Goal: Information Seeking & Learning: Compare options

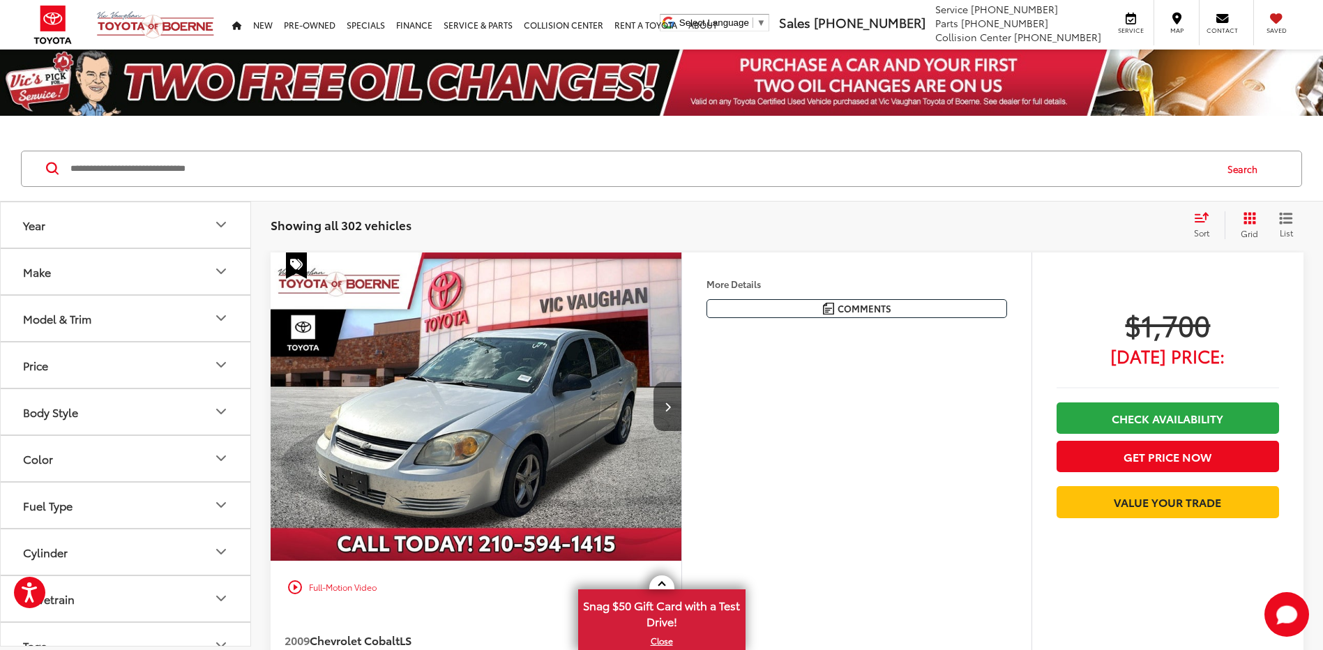
click at [105, 280] on button "Make" at bounding box center [126, 271] width 251 height 45
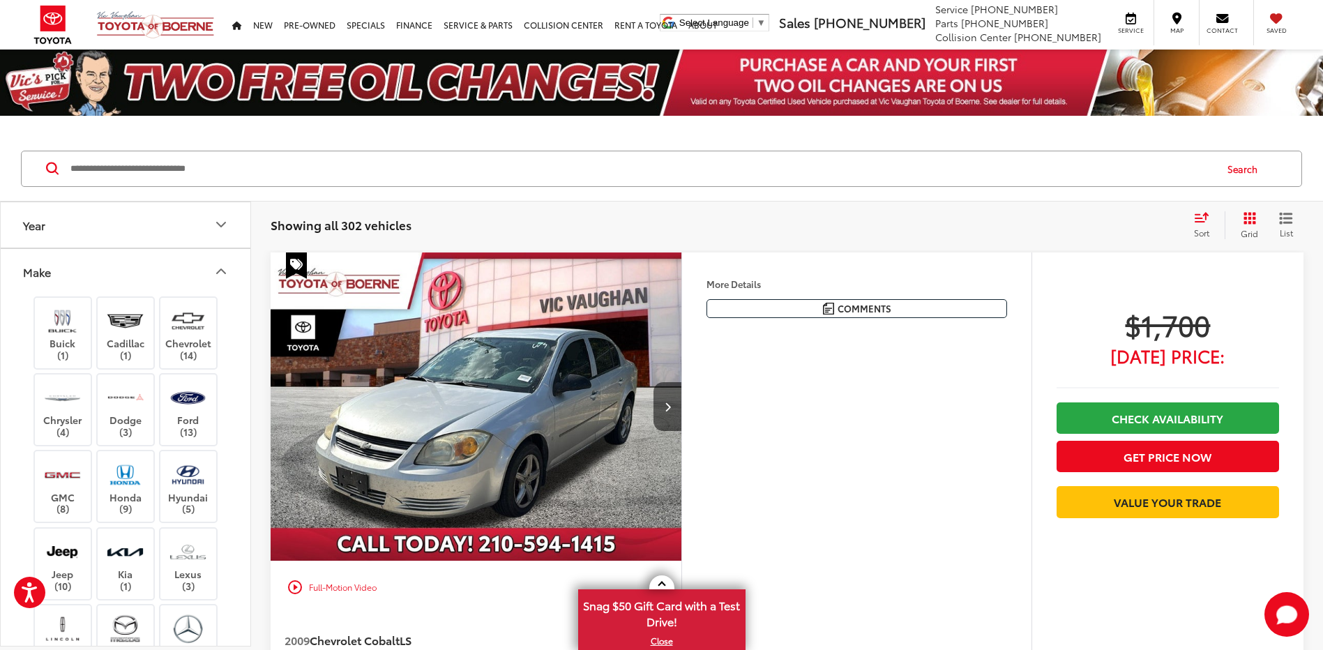
click at [105, 280] on button "Make" at bounding box center [126, 271] width 251 height 45
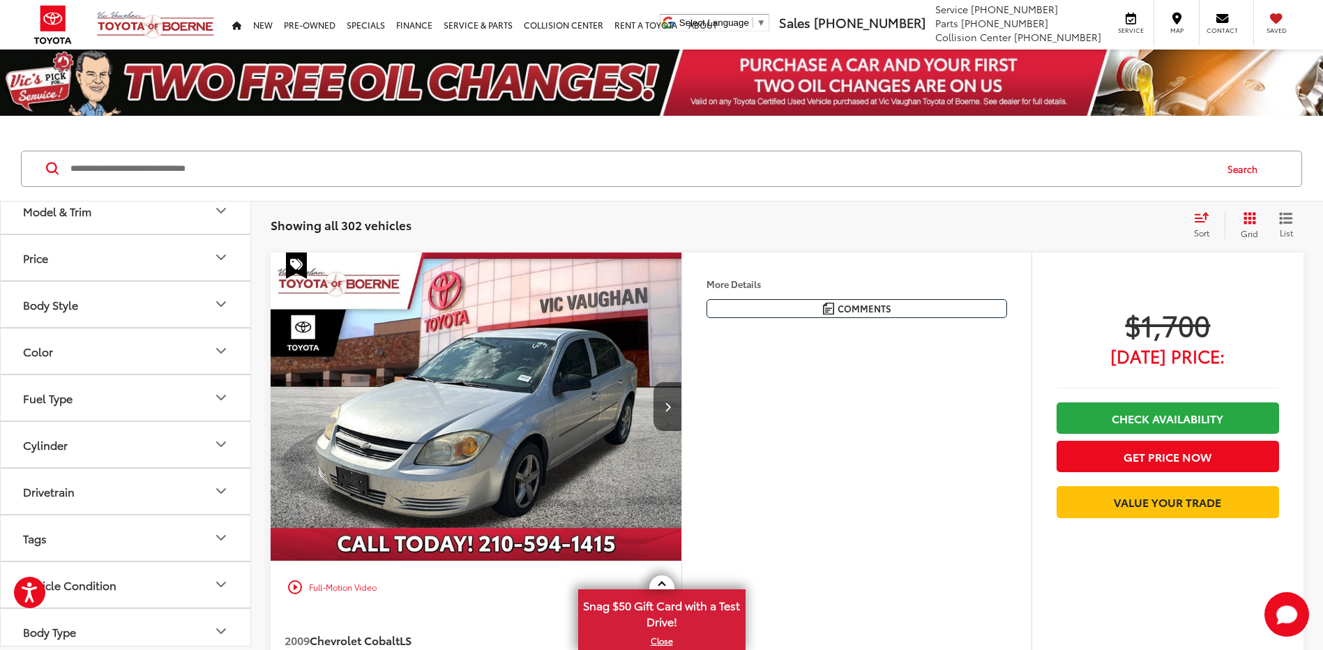
scroll to position [163, 0]
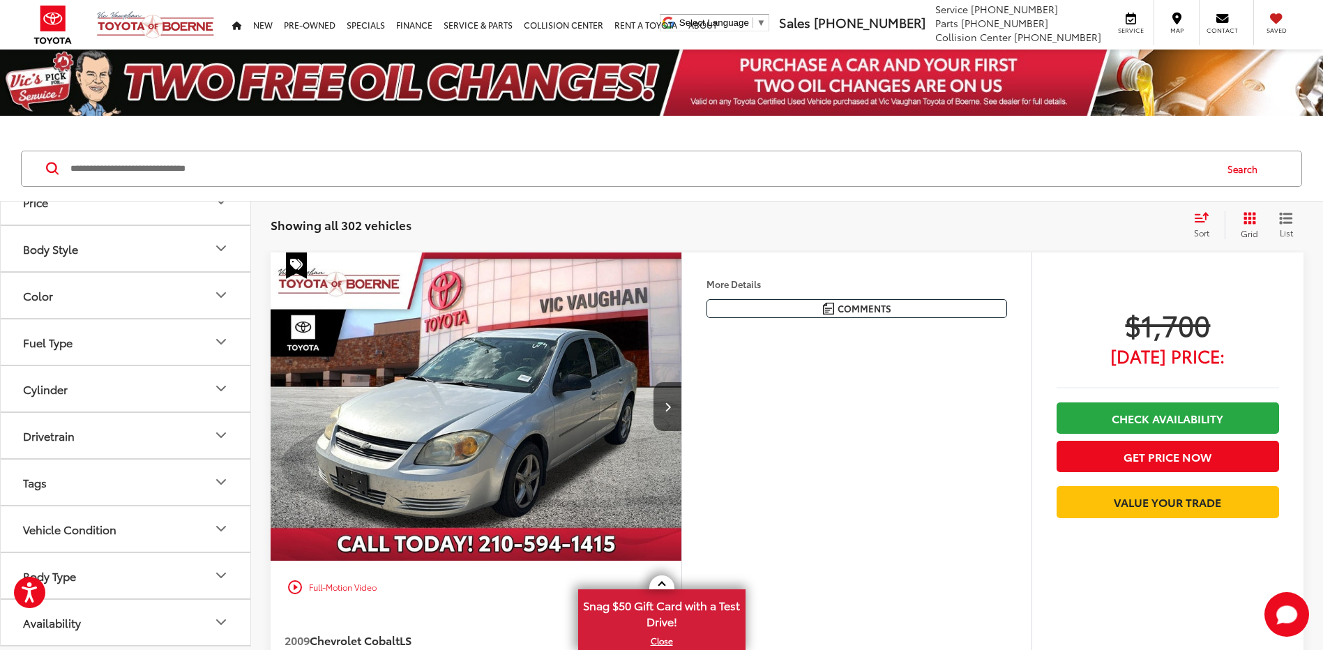
click at [183, 179] on input "Search by Make, Model, or Keyword" at bounding box center [641, 168] width 1145 height 33
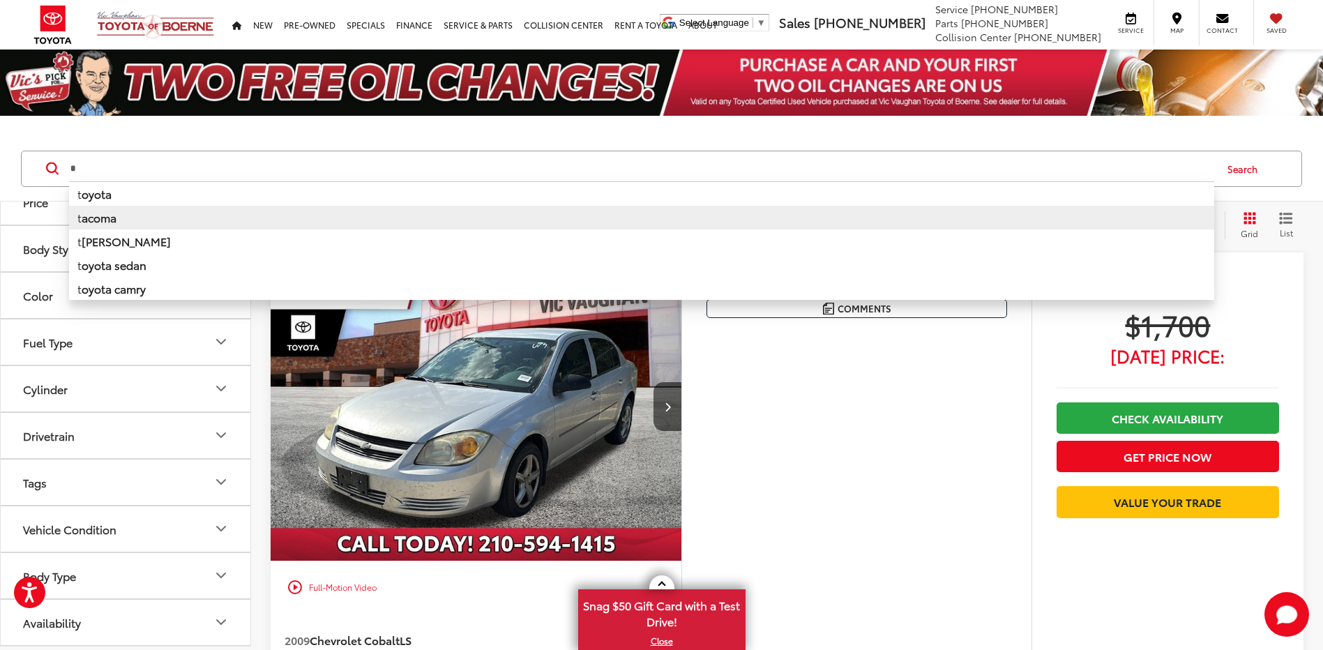
click at [185, 220] on li "t acoma" at bounding box center [641, 218] width 1145 height 24
type input "******"
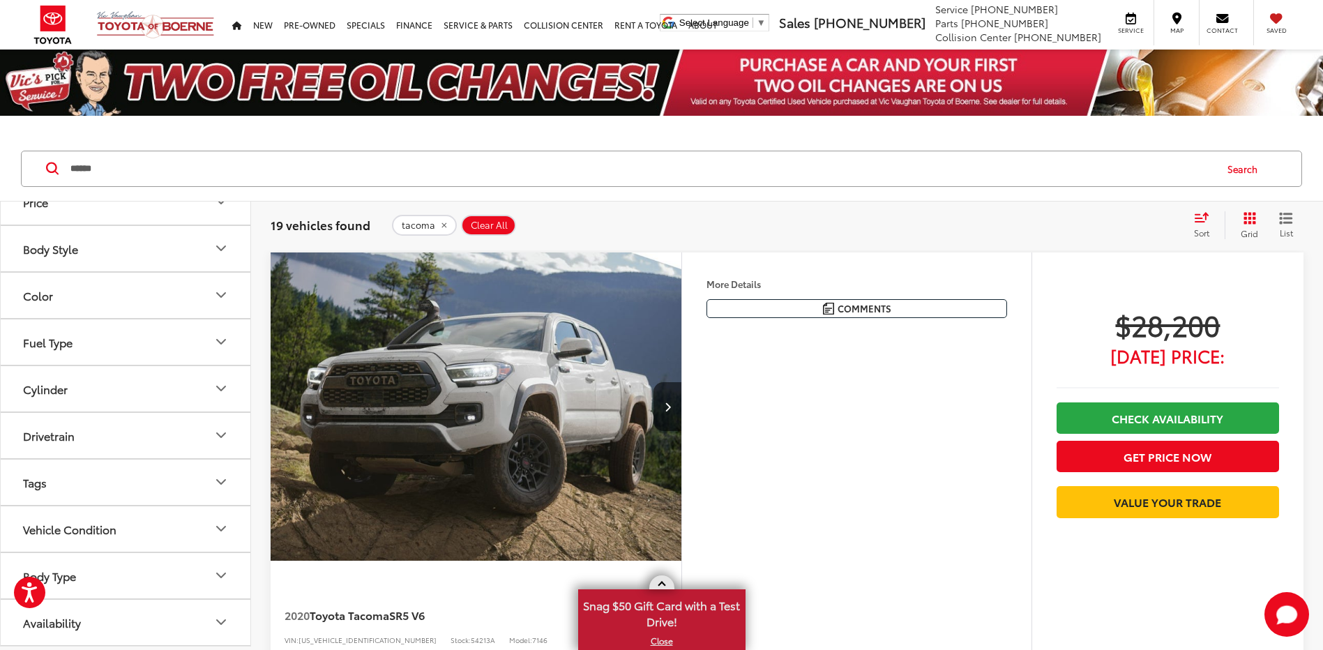
click at [659, 586] on span at bounding box center [662, 586] width 8 height 8
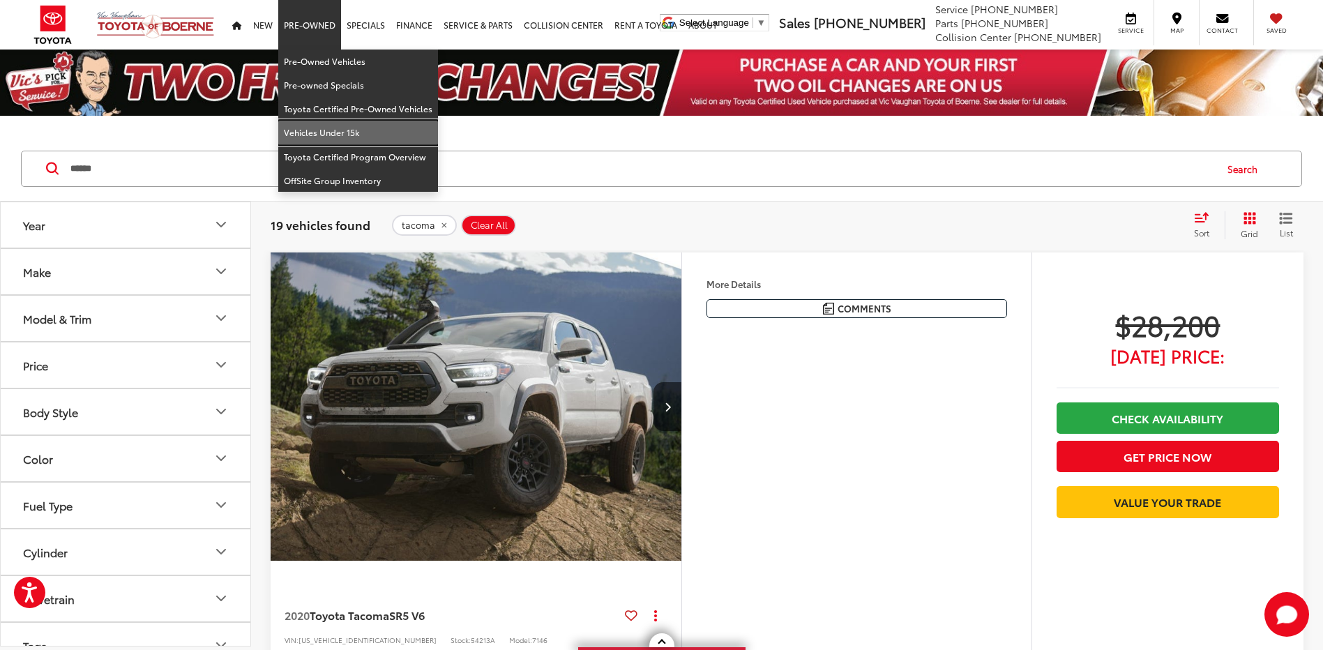
click at [344, 129] on link "Vehicles Under 15k" at bounding box center [358, 133] width 160 height 24
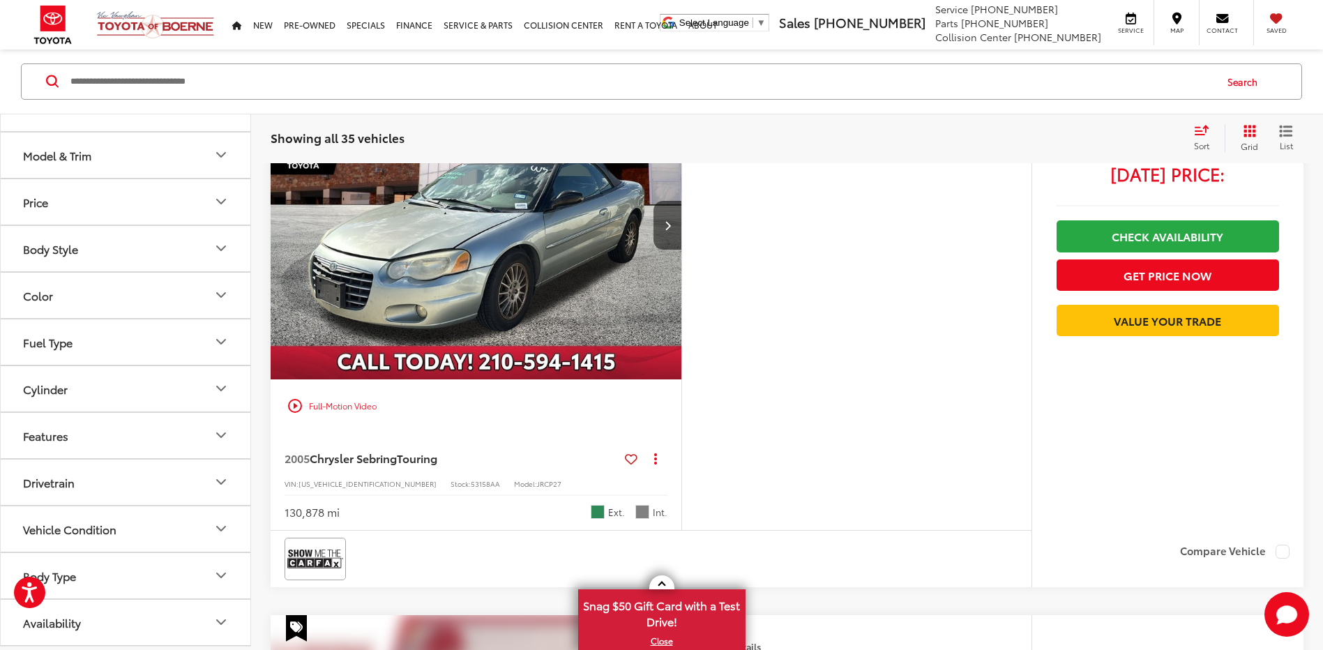
scroll to position [837, 0]
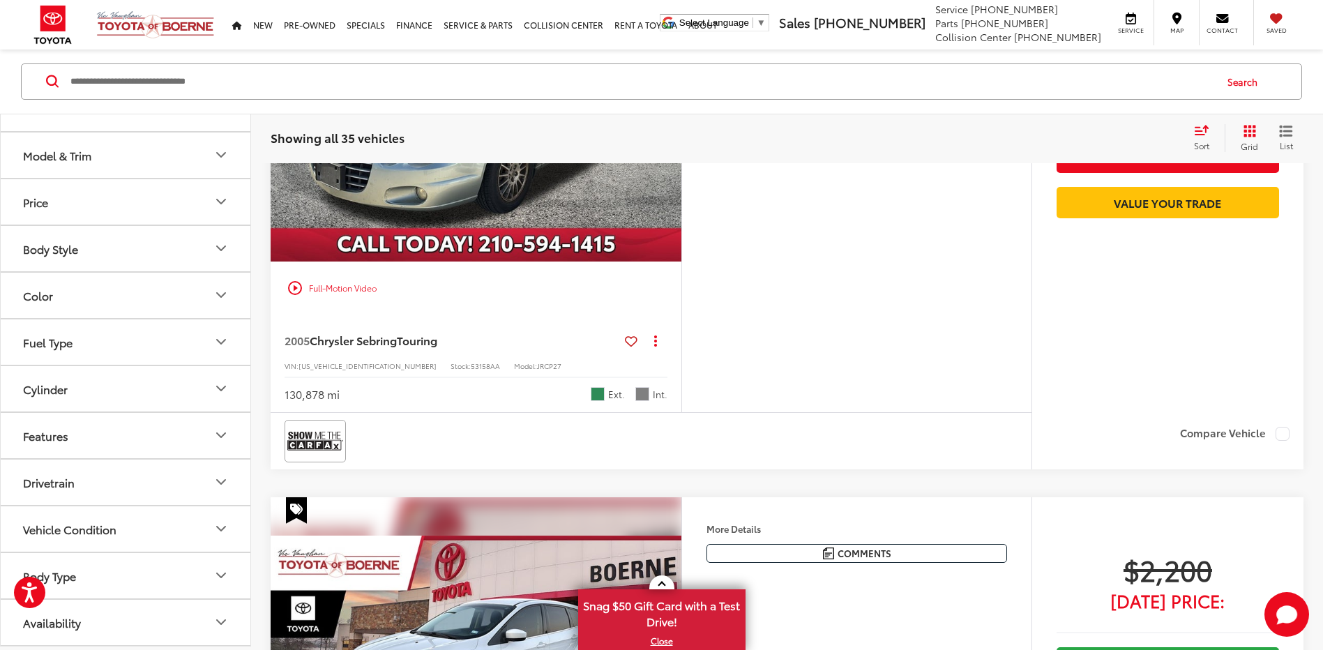
click at [165, 618] on button "Availability" at bounding box center [126, 622] width 251 height 45
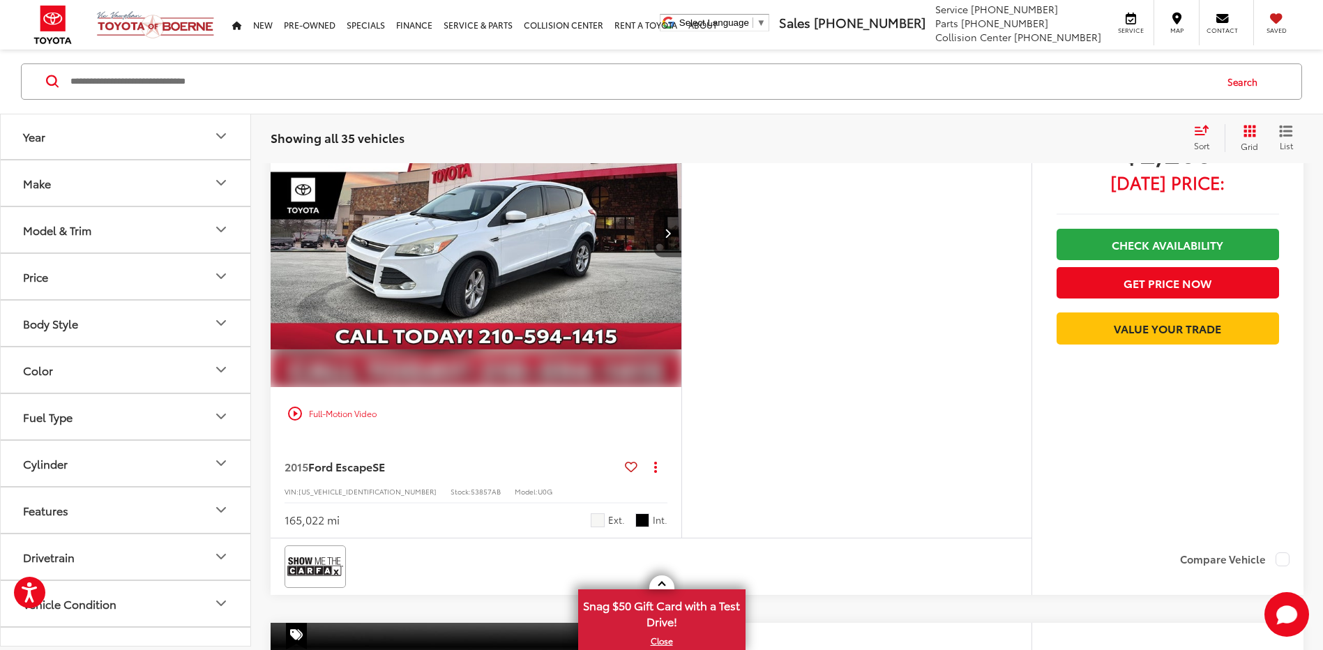
scroll to position [0, 0]
click at [92, 266] on button "Price" at bounding box center [126, 277] width 251 height 45
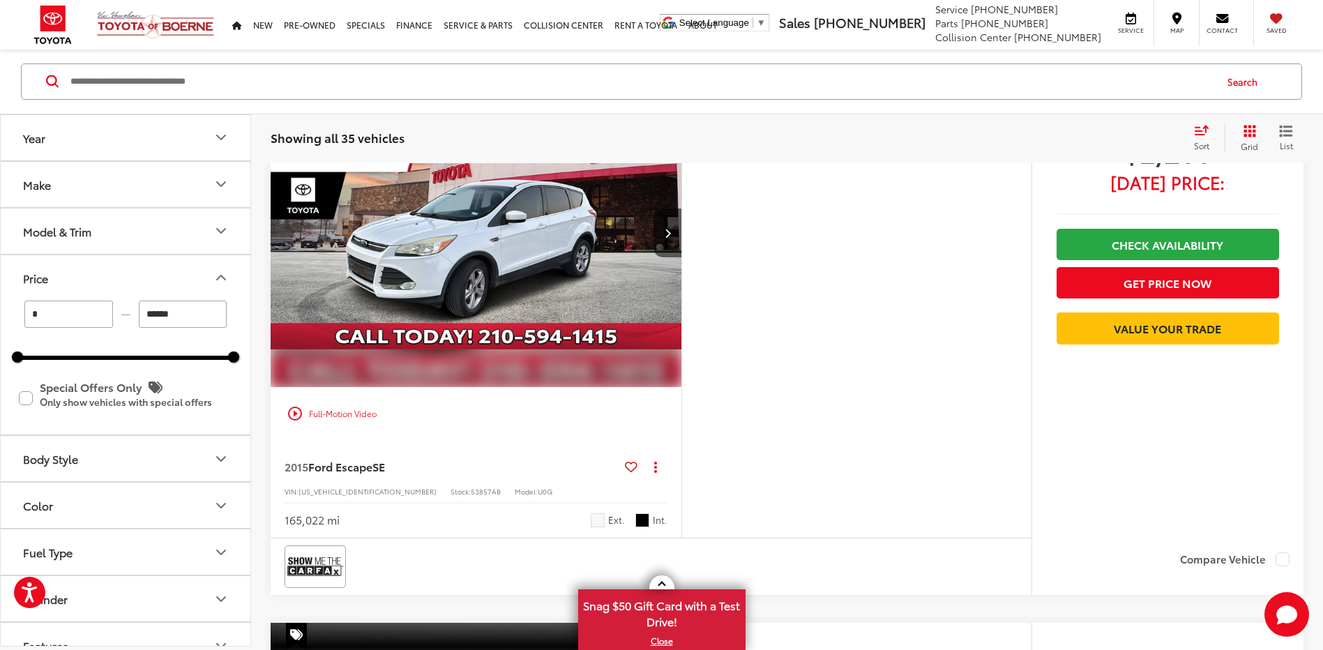
click at [198, 314] on input "******" at bounding box center [183, 314] width 89 height 27
click at [198, 315] on input "******" at bounding box center [183, 314] width 89 height 27
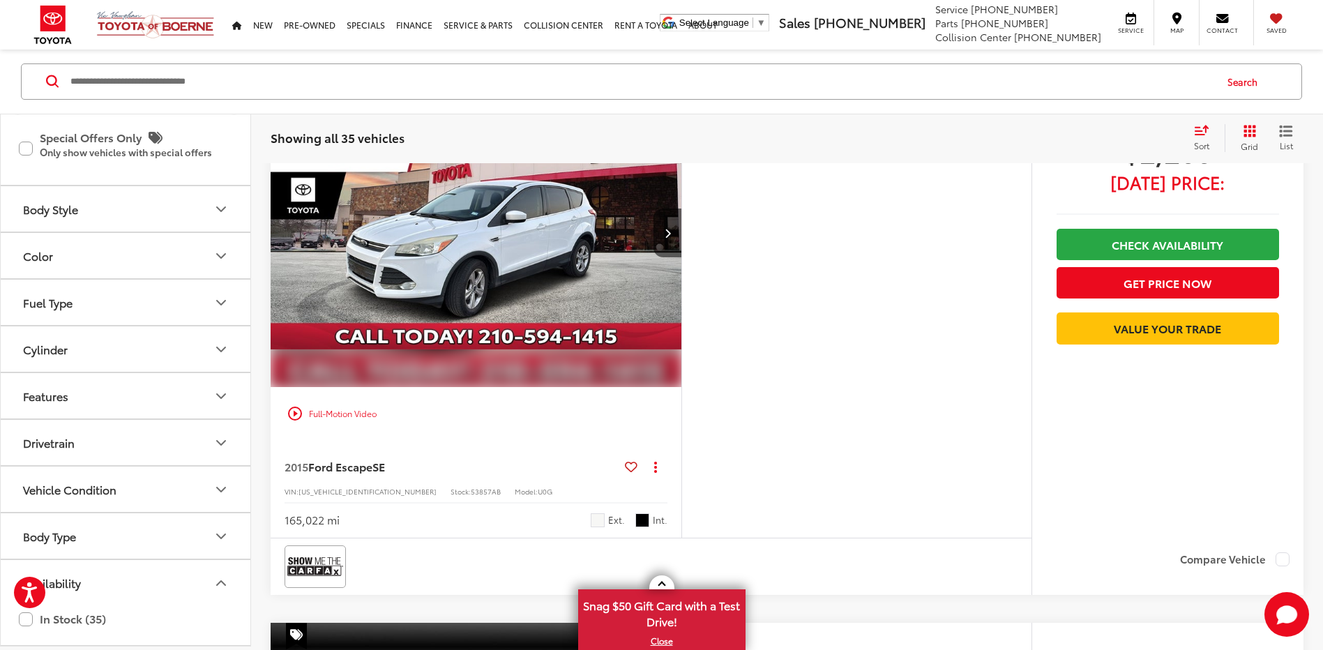
click at [118, 540] on button "Body Type" at bounding box center [126, 535] width 251 height 45
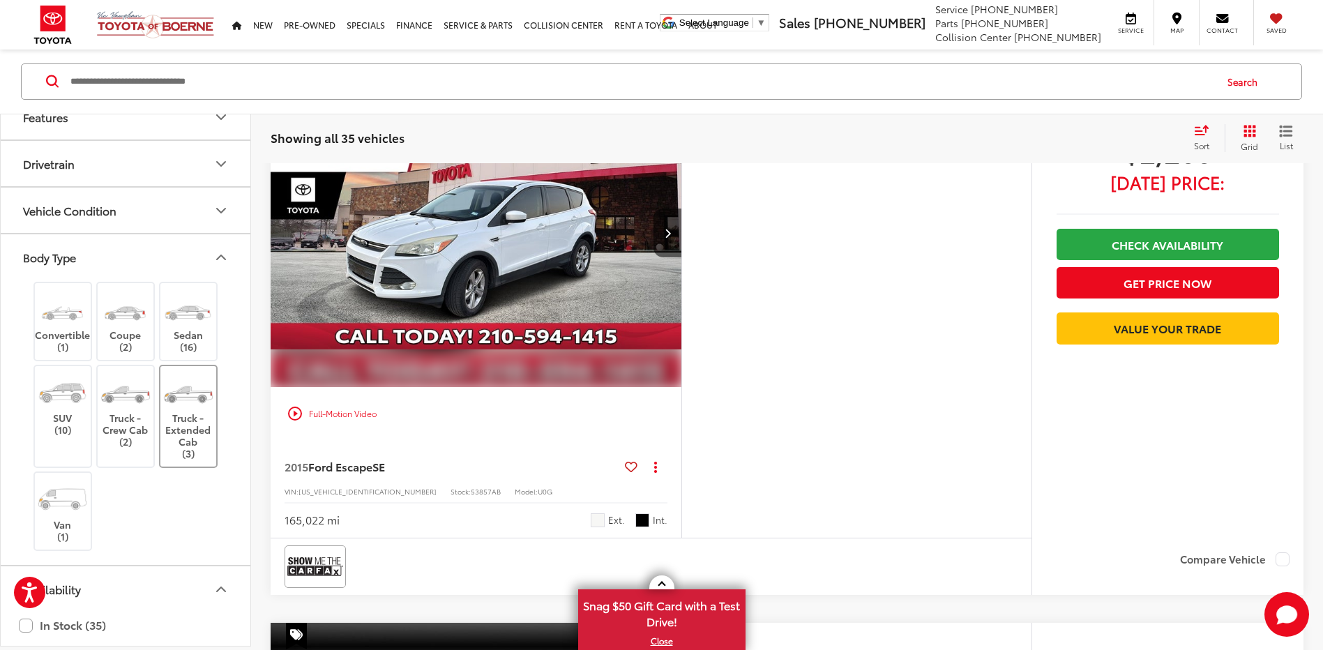
click at [186, 412] on label "Truck - Extended Cab (3)" at bounding box center [188, 416] width 56 height 86
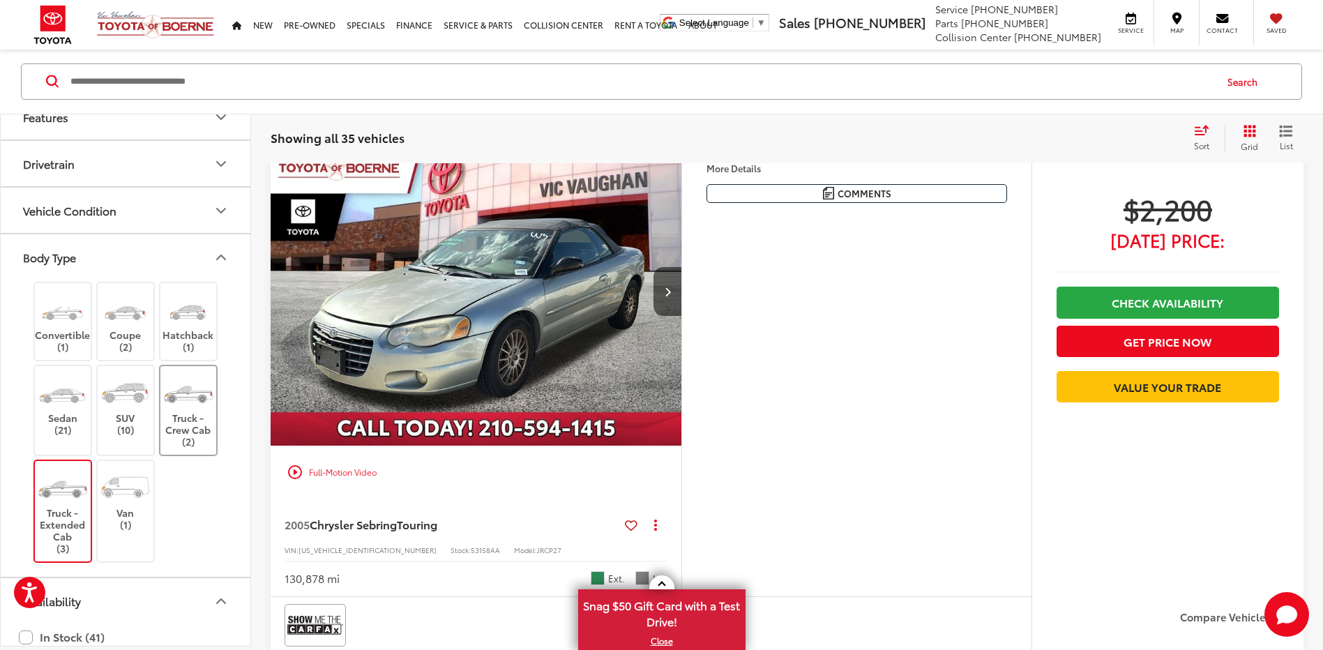
click at [132, 411] on img at bounding box center [125, 392] width 52 height 39
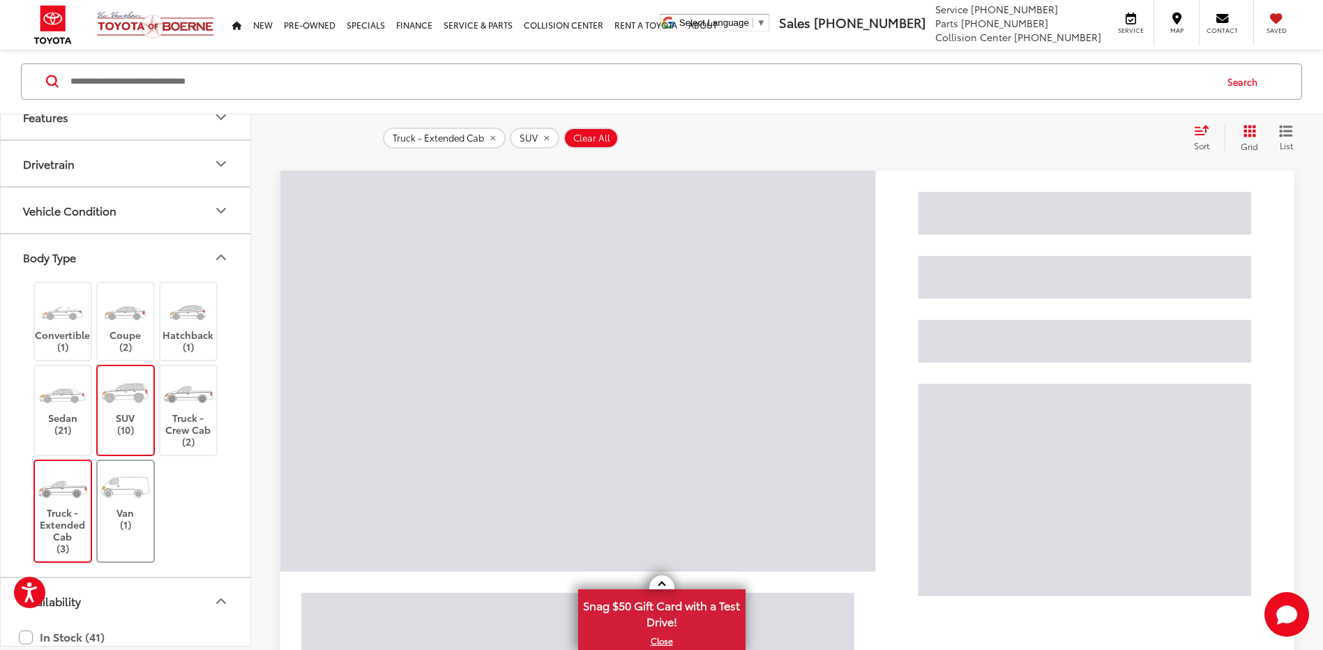
click at [144, 416] on label "SUV (10)" at bounding box center [126, 404] width 56 height 63
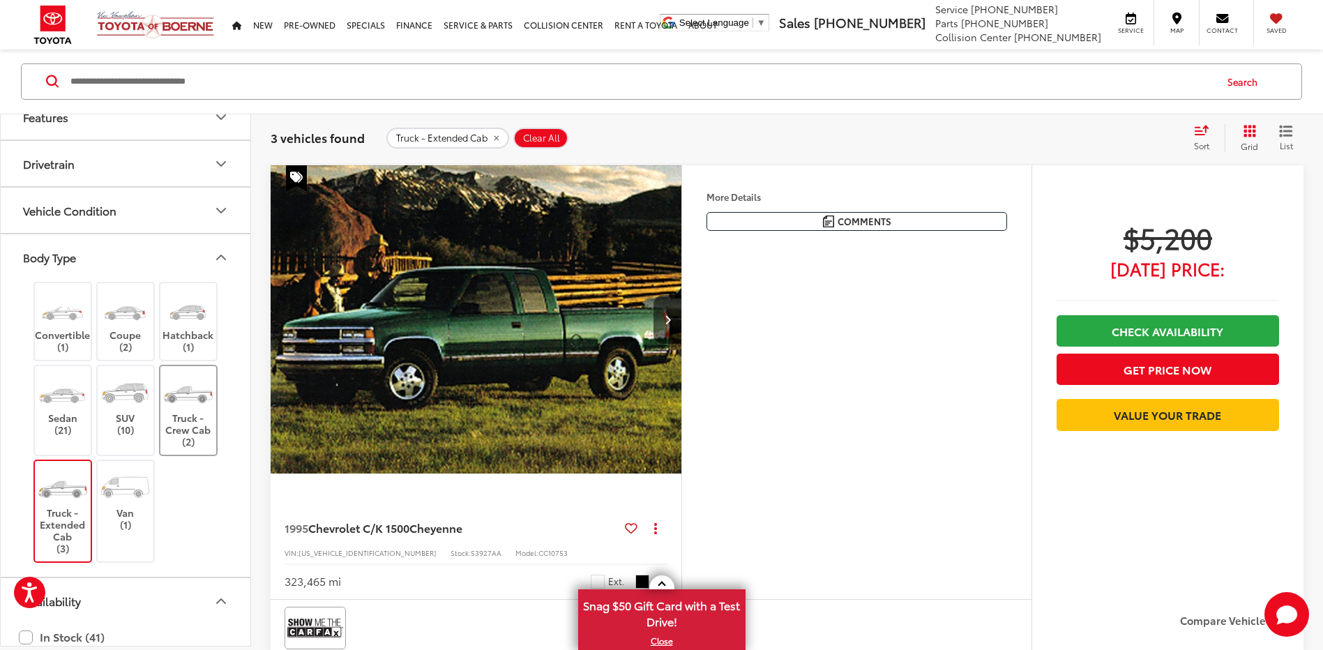
click at [189, 432] on label "Truck - Crew Cab (2)" at bounding box center [188, 410] width 56 height 75
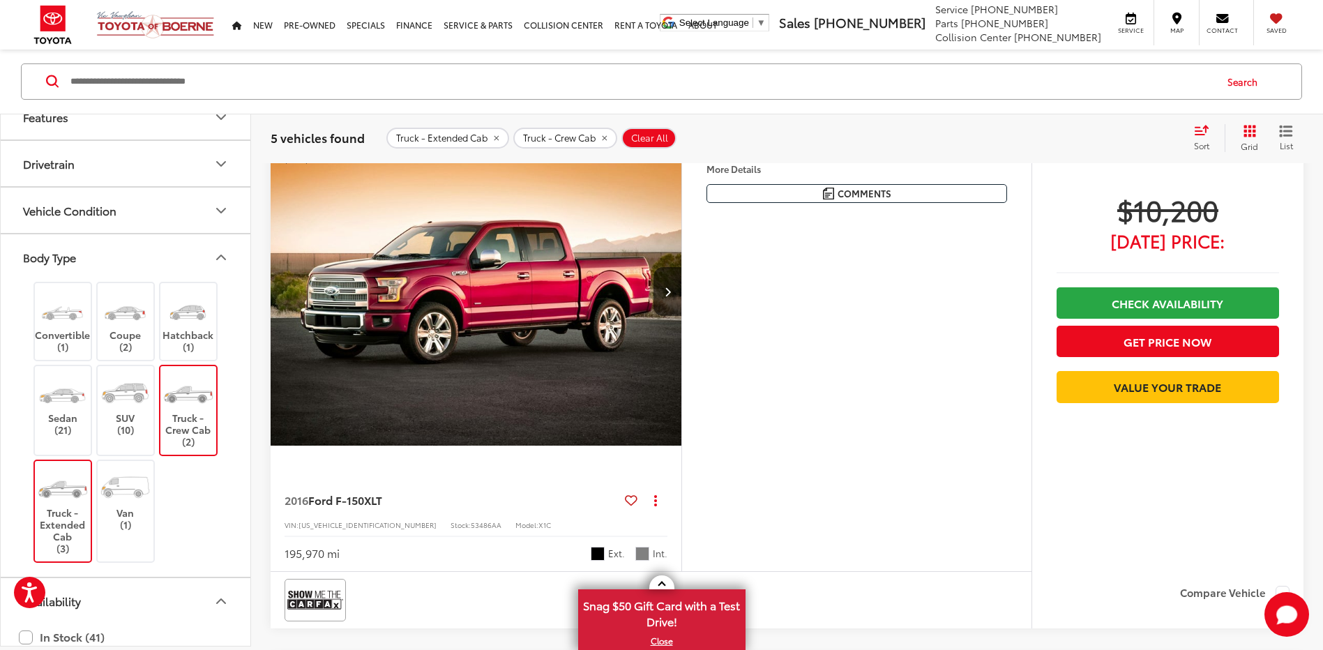
scroll to position [1255, 0]
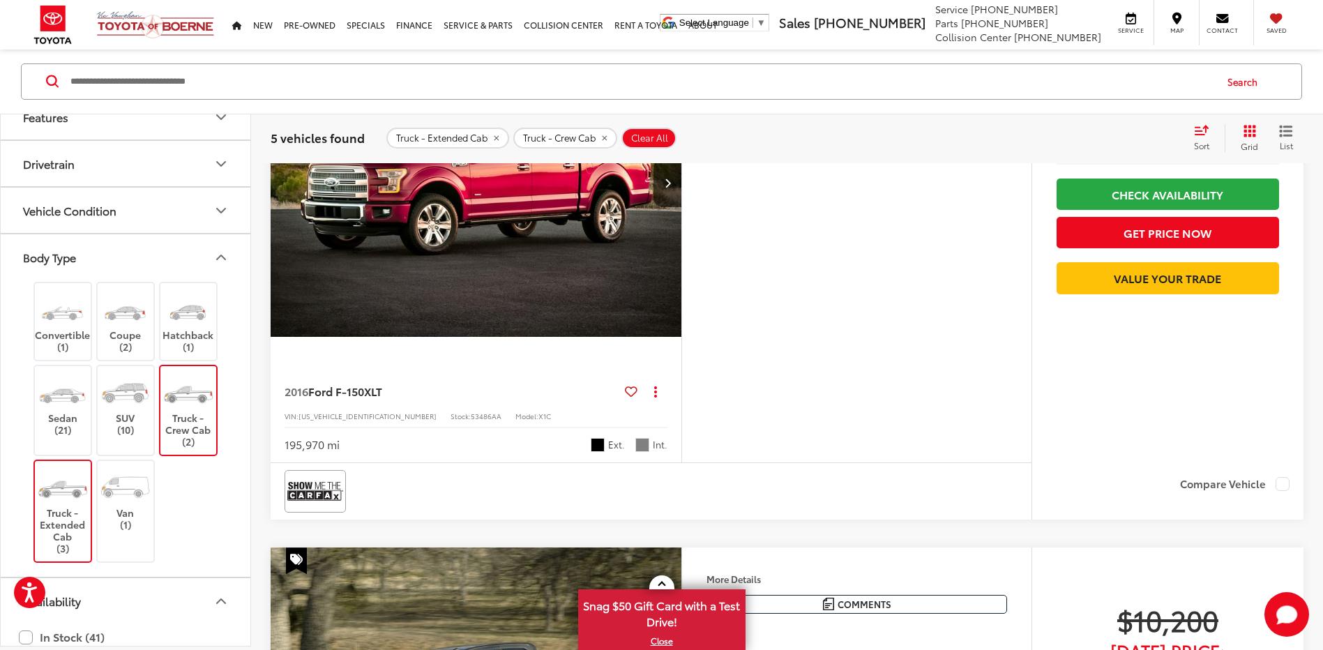
click at [167, 82] on input "Search by Make, Model, or Keyword" at bounding box center [641, 81] width 1145 height 33
paste input "**********"
type input "**********"
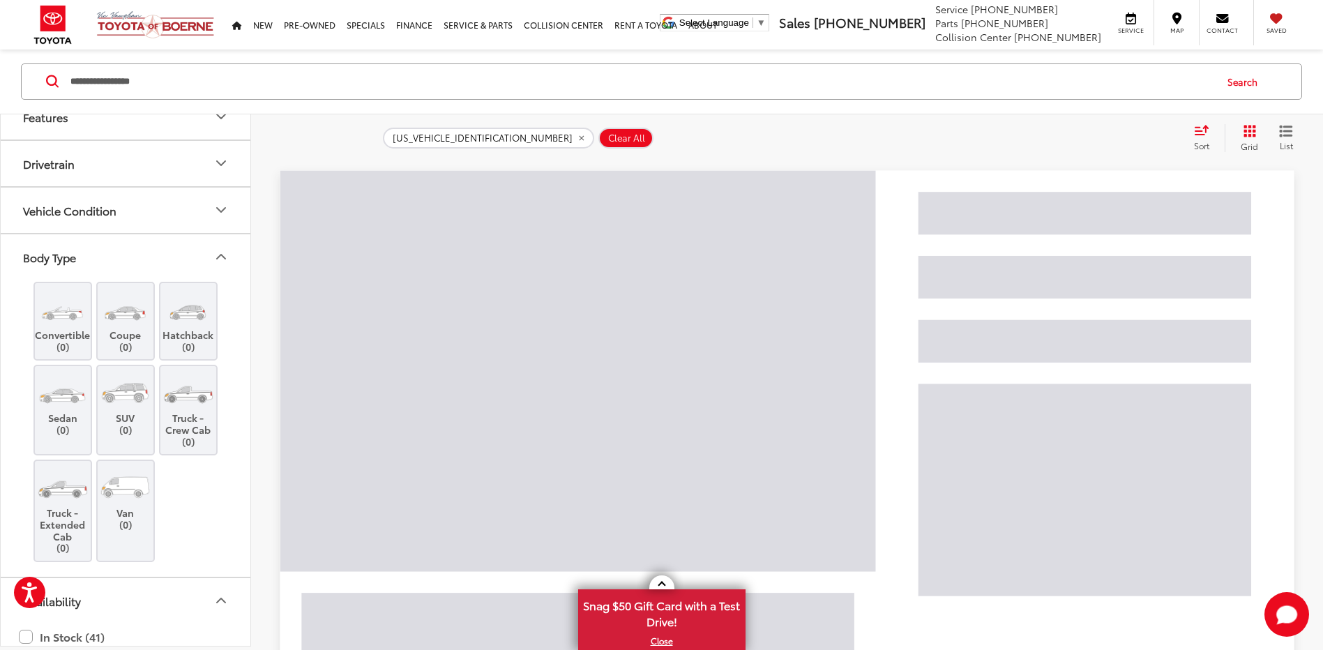
scroll to position [14, 0]
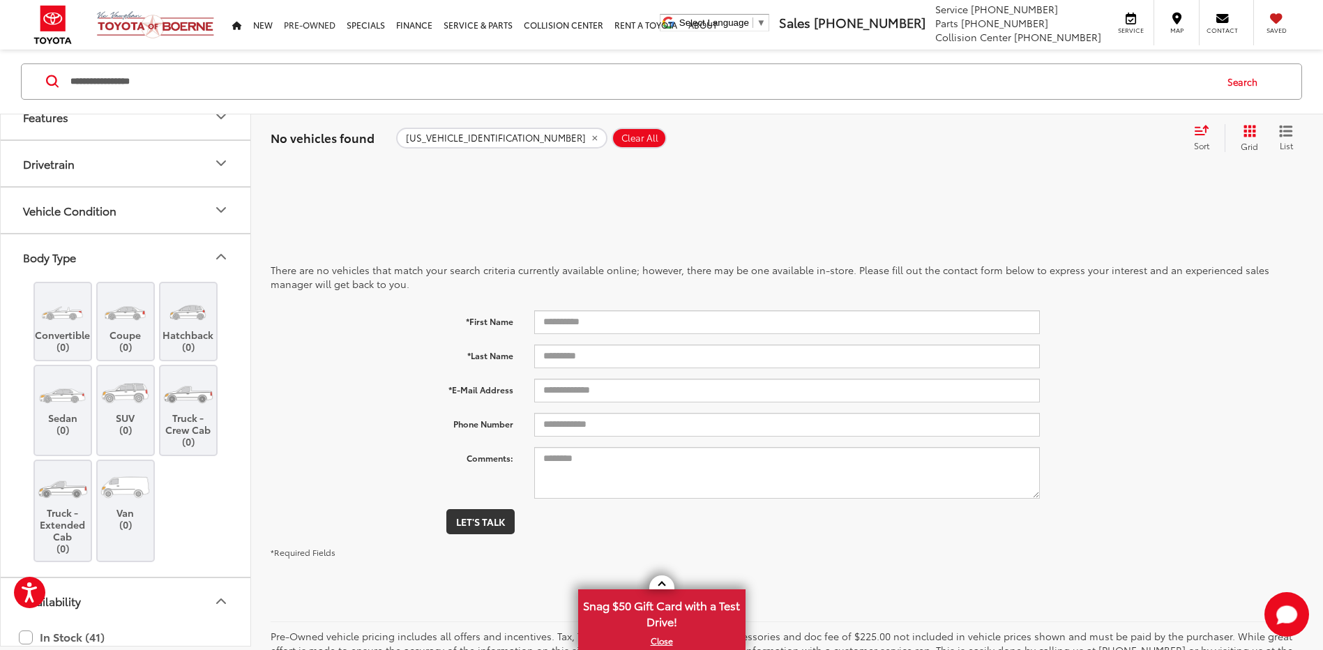
drag, startPoint x: 342, startPoint y: 50, endPoint x: 311, endPoint y: 42, distance: 31.8
click at [311, 42] on ul "New New Vehicles New Specials New Tundra Inventory Schedule Test Drive ToyotaCa…" at bounding box center [475, 25] width 496 height 50
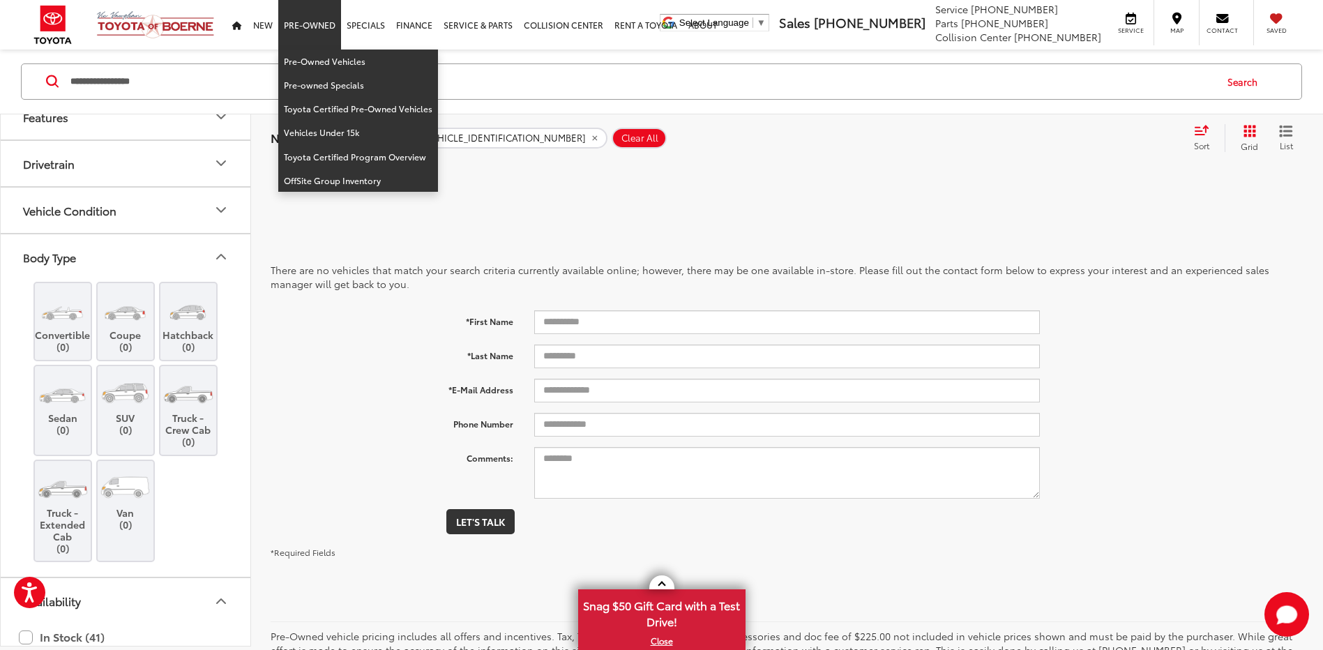
click at [312, 26] on link "Pre-Owned" at bounding box center [309, 25] width 63 height 50
click at [306, 61] on link "Pre-Owned Vehicles" at bounding box center [358, 62] width 160 height 24
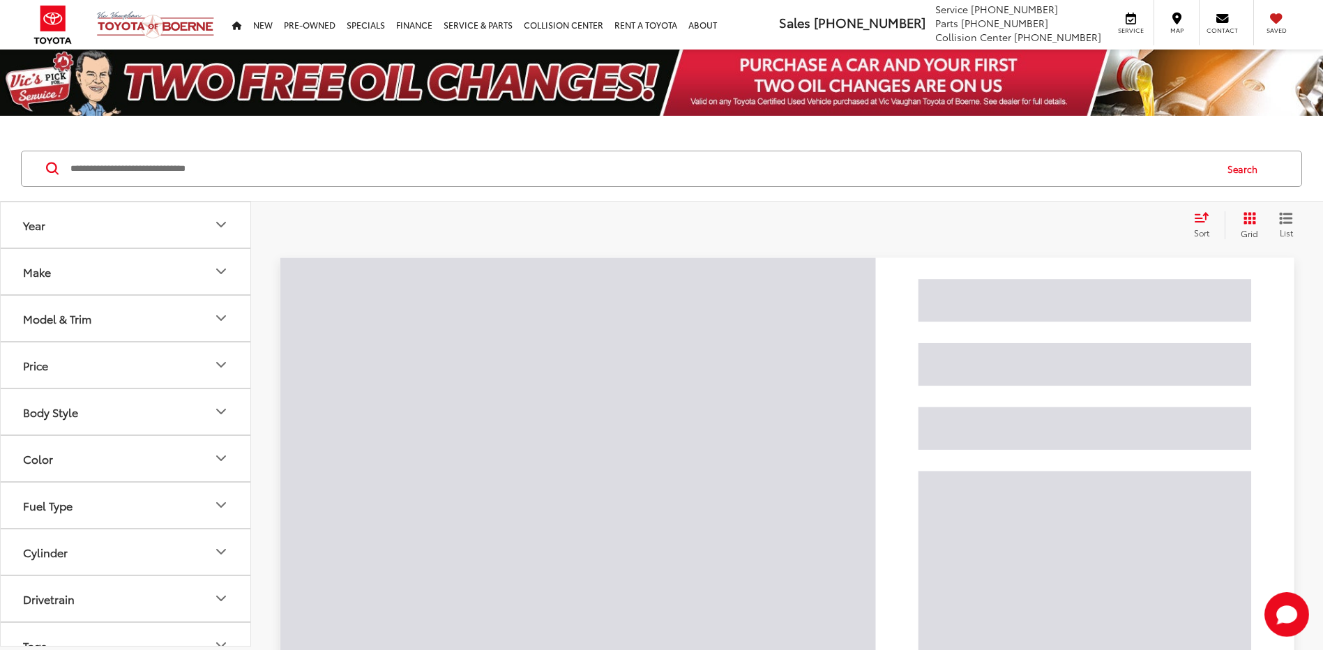
click at [221, 165] on input "Search by Make, Model, or Keyword" at bounding box center [641, 168] width 1145 height 33
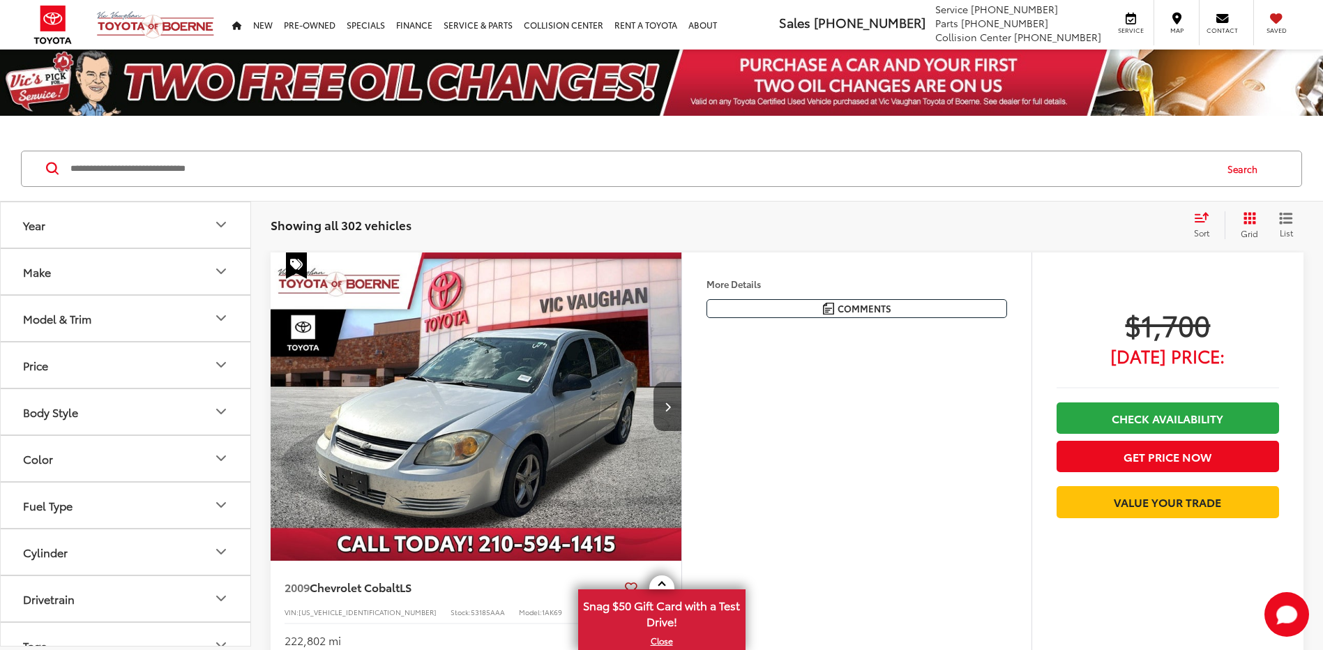
paste input "**********"
type input "**********"
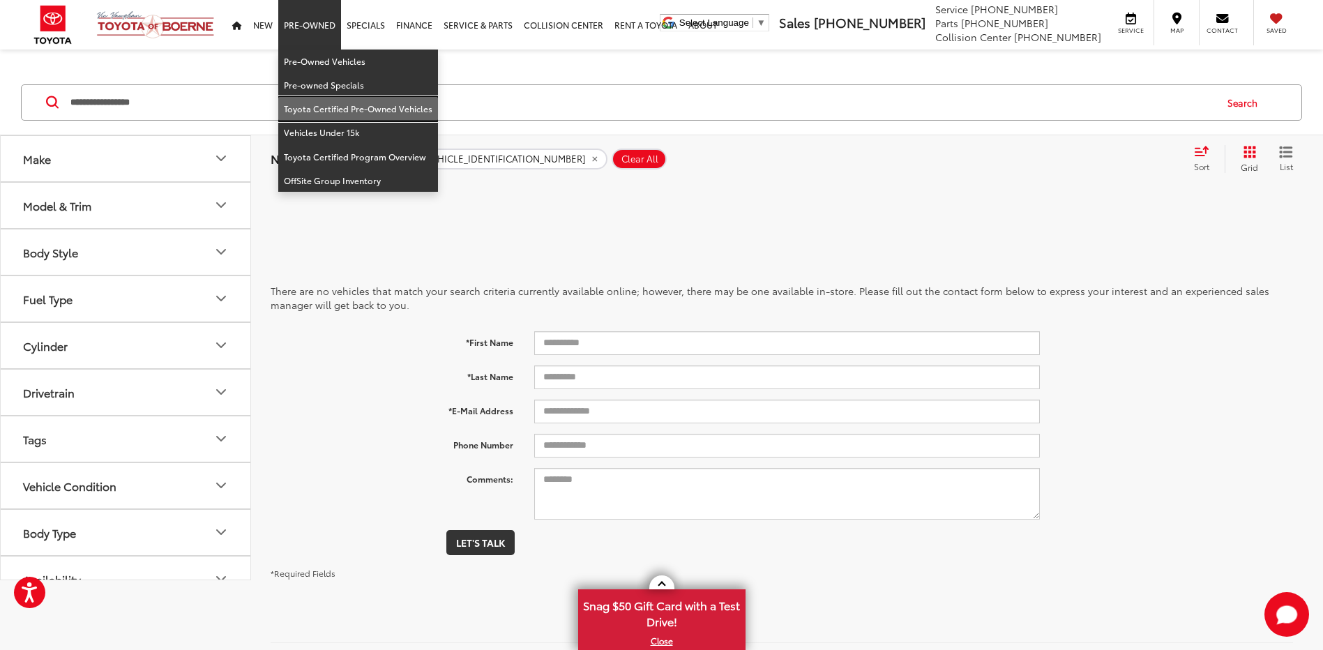
drag, startPoint x: 326, startPoint y: 109, endPoint x: 226, endPoint y: 123, distance: 100.7
click at [326, 109] on link "Toyota Certified Pre-Owned Vehicles" at bounding box center [358, 109] width 160 height 24
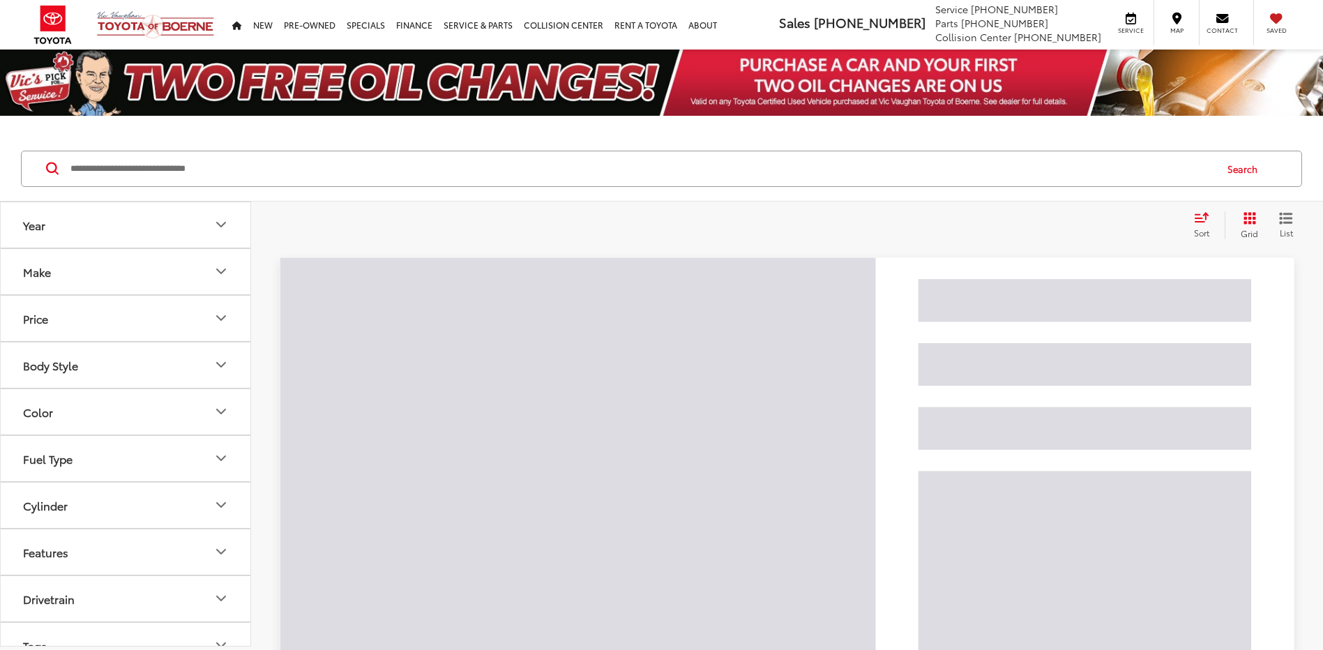
click at [215, 159] on input "Search by Make, Model, or Keyword" at bounding box center [641, 168] width 1145 height 33
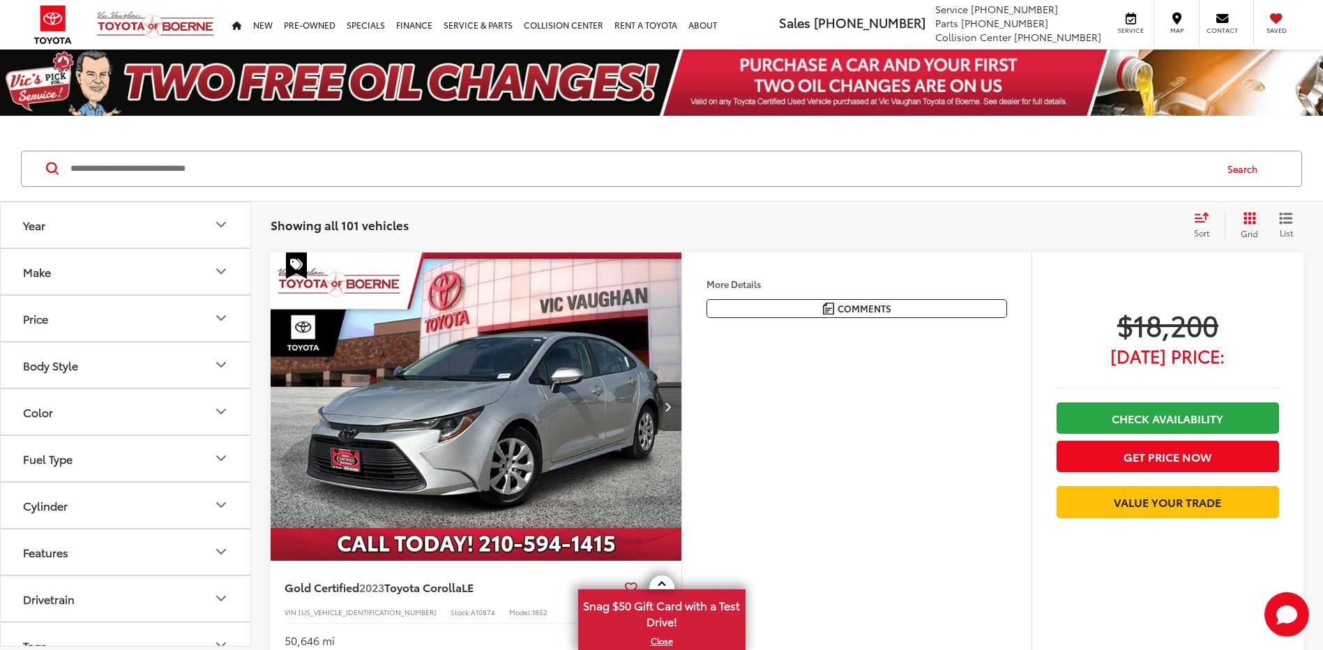
paste input "**********"
type input "**********"
click at [190, 176] on input "**********" at bounding box center [641, 168] width 1145 height 33
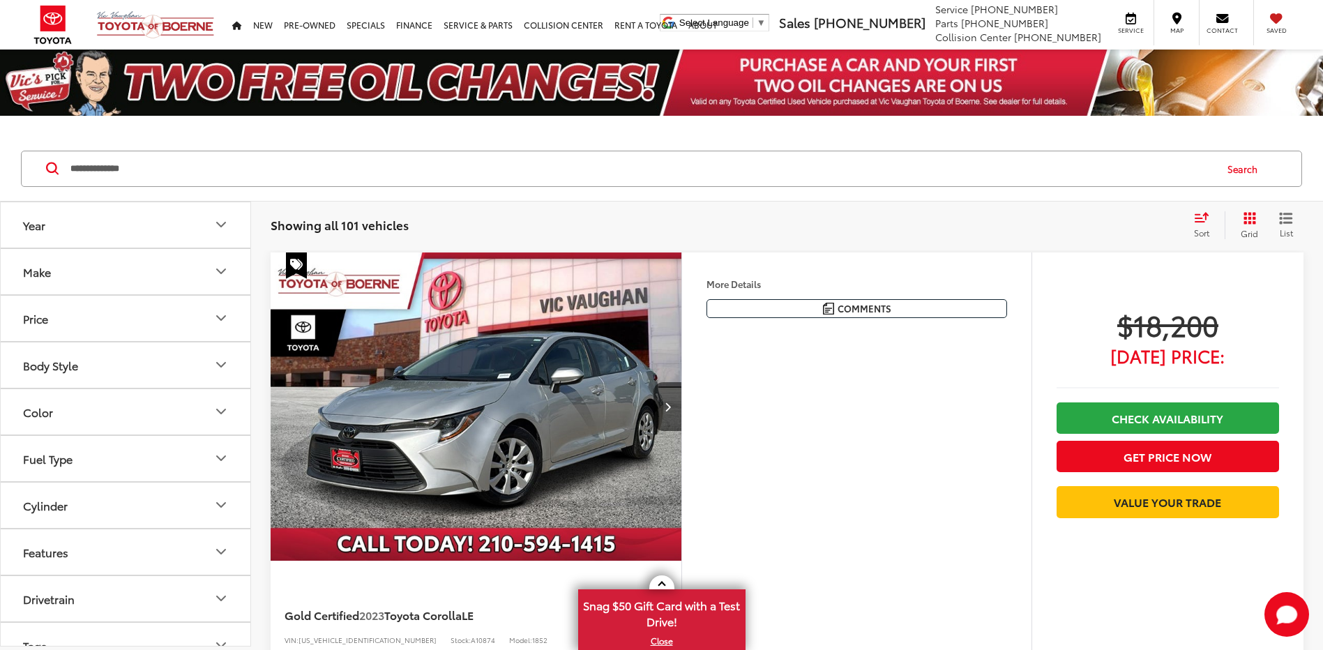
click at [190, 176] on input "**********" at bounding box center [641, 168] width 1145 height 33
click at [259, 174] on input "Search by Make, Model, or Keyword" at bounding box center [641, 168] width 1145 height 33
type input "*"
type input "****"
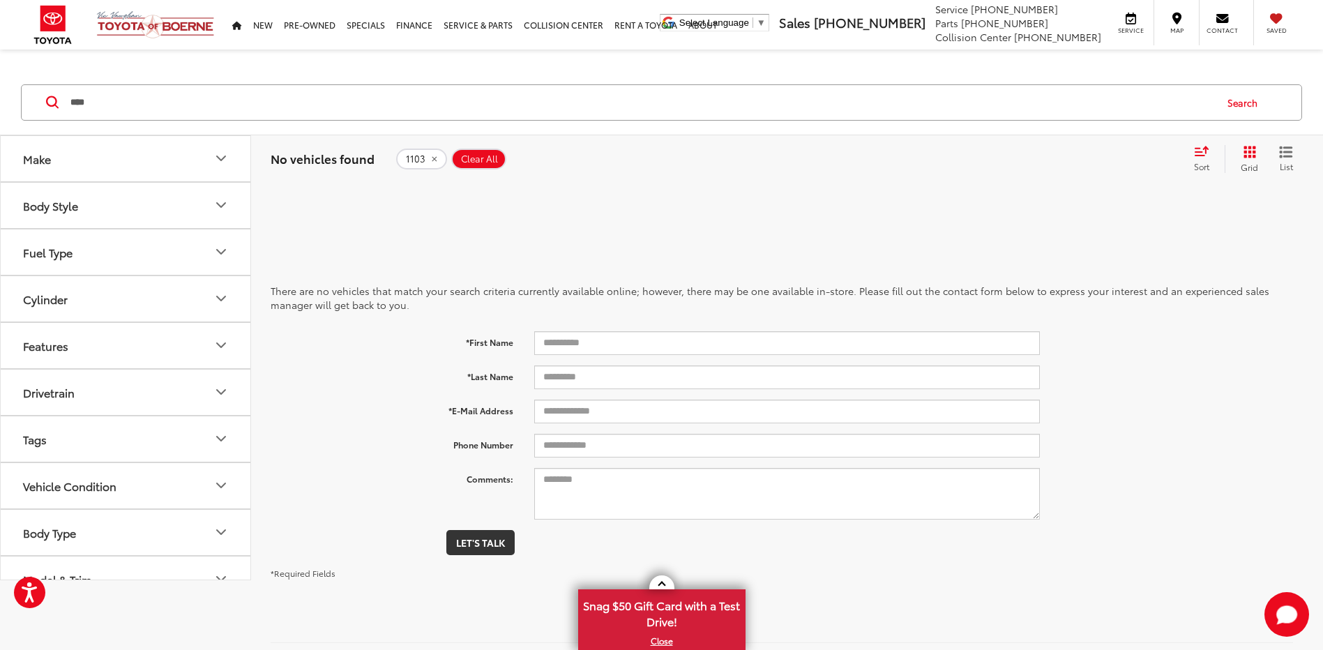
click at [425, 154] on button "1103" at bounding box center [421, 159] width 51 height 21
click at [107, 135] on div "Search" at bounding box center [661, 102] width 1323 height 65
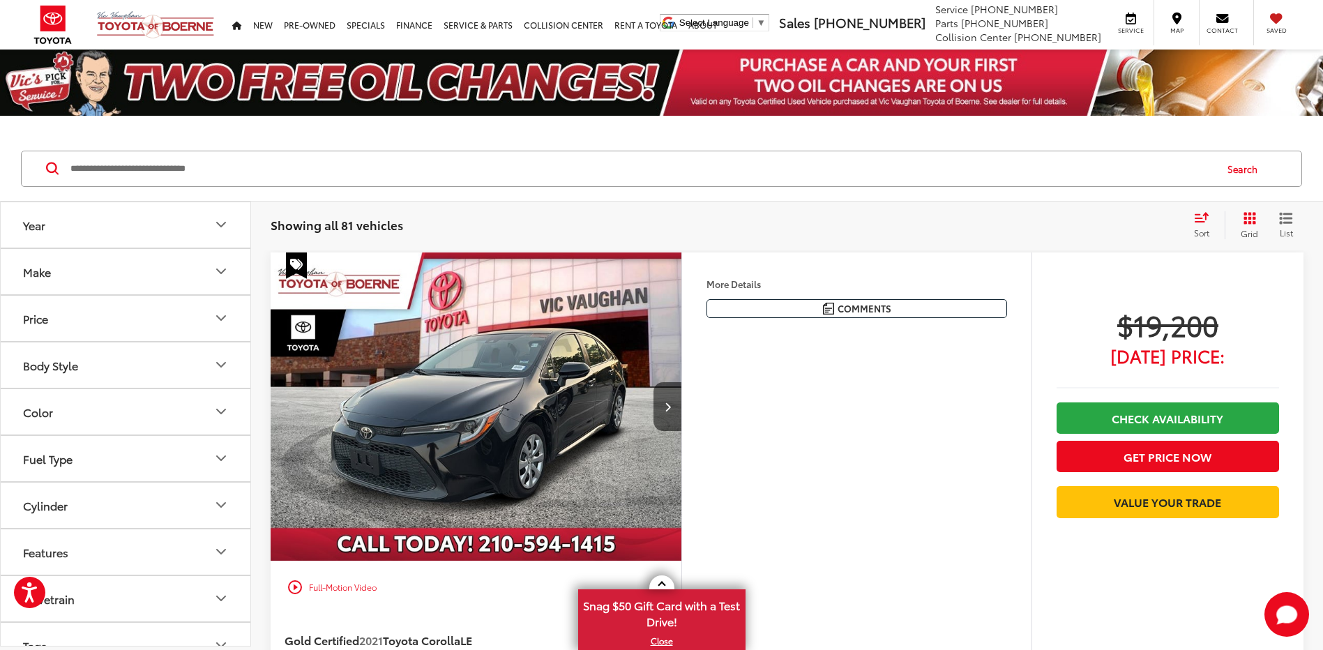
click at [153, 328] on button "Price" at bounding box center [126, 318] width 251 height 45
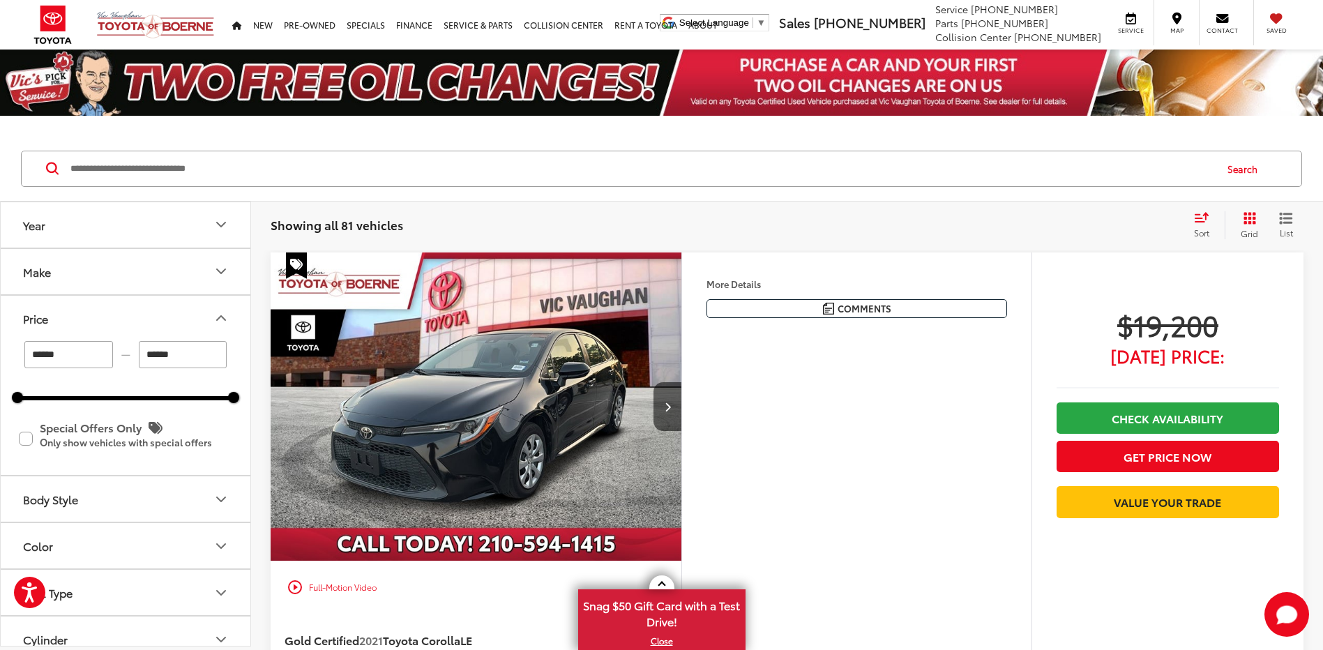
click at [176, 288] on button "Make" at bounding box center [126, 271] width 251 height 45
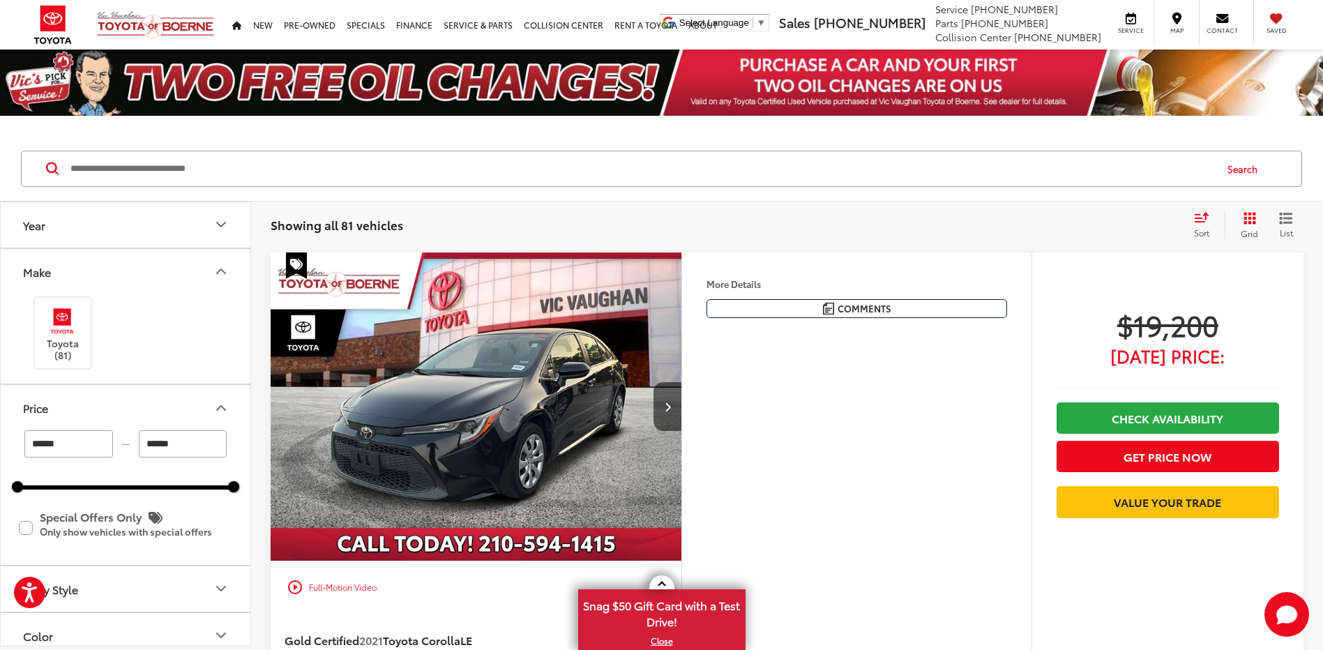
click at [225, 274] on icon "Make" at bounding box center [221, 271] width 17 height 17
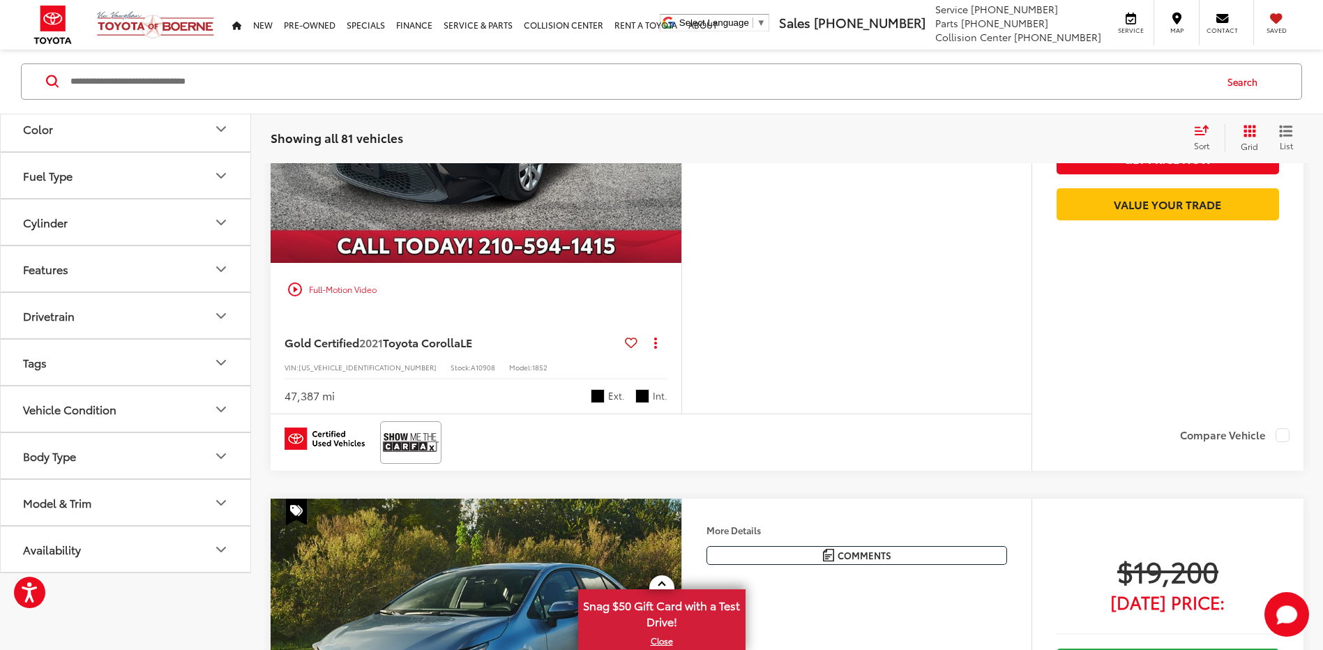
scroll to position [257, 0]
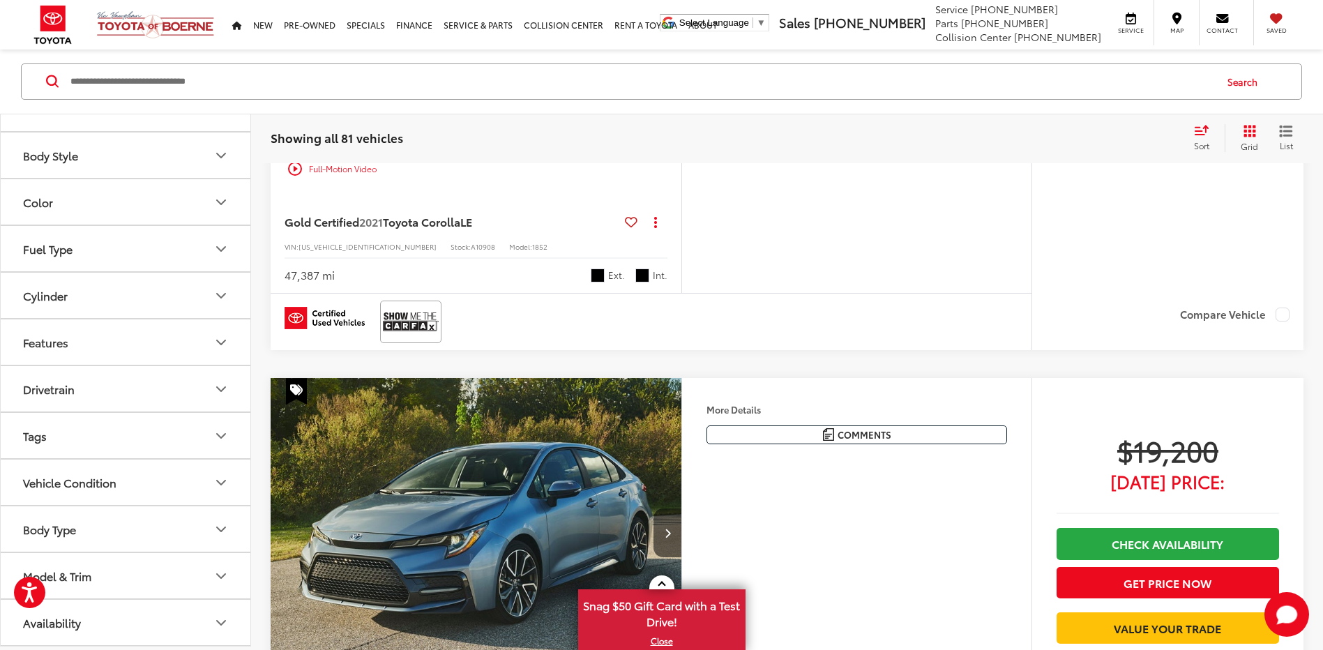
click at [122, 594] on button "Model & Trim" at bounding box center [126, 575] width 251 height 45
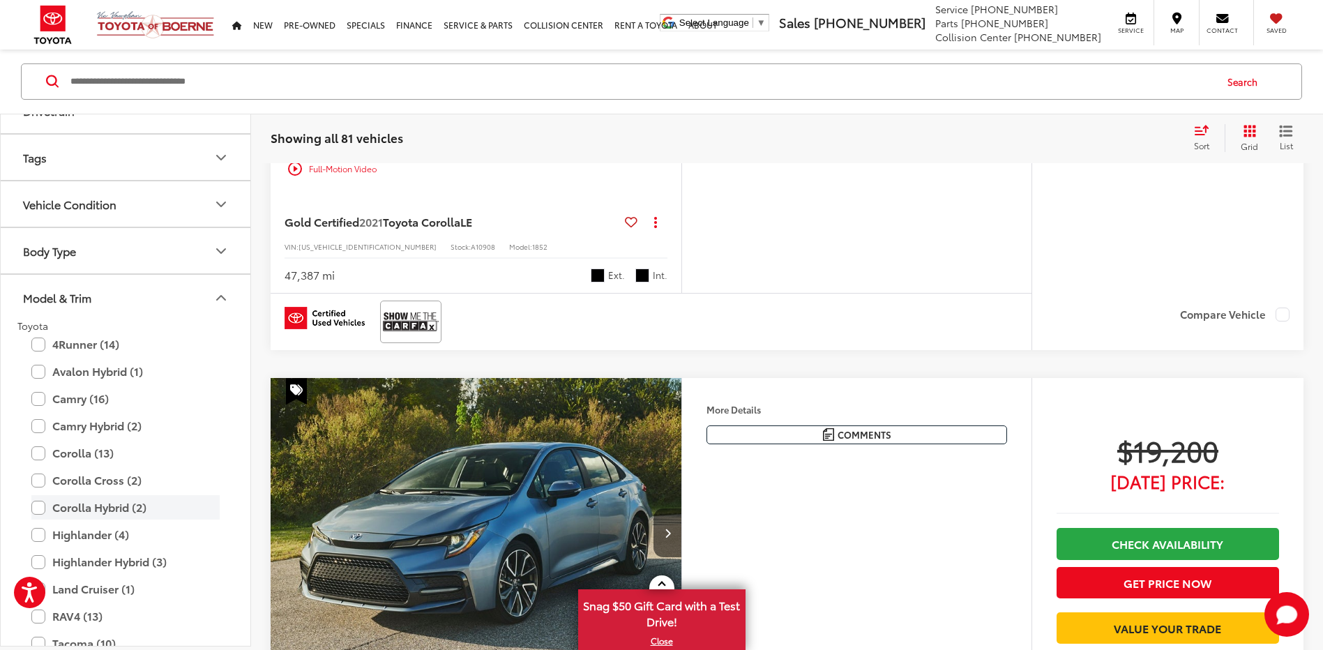
scroll to position [536, 0]
click at [35, 400] on label "Camry (16)" at bounding box center [125, 398] width 188 height 24
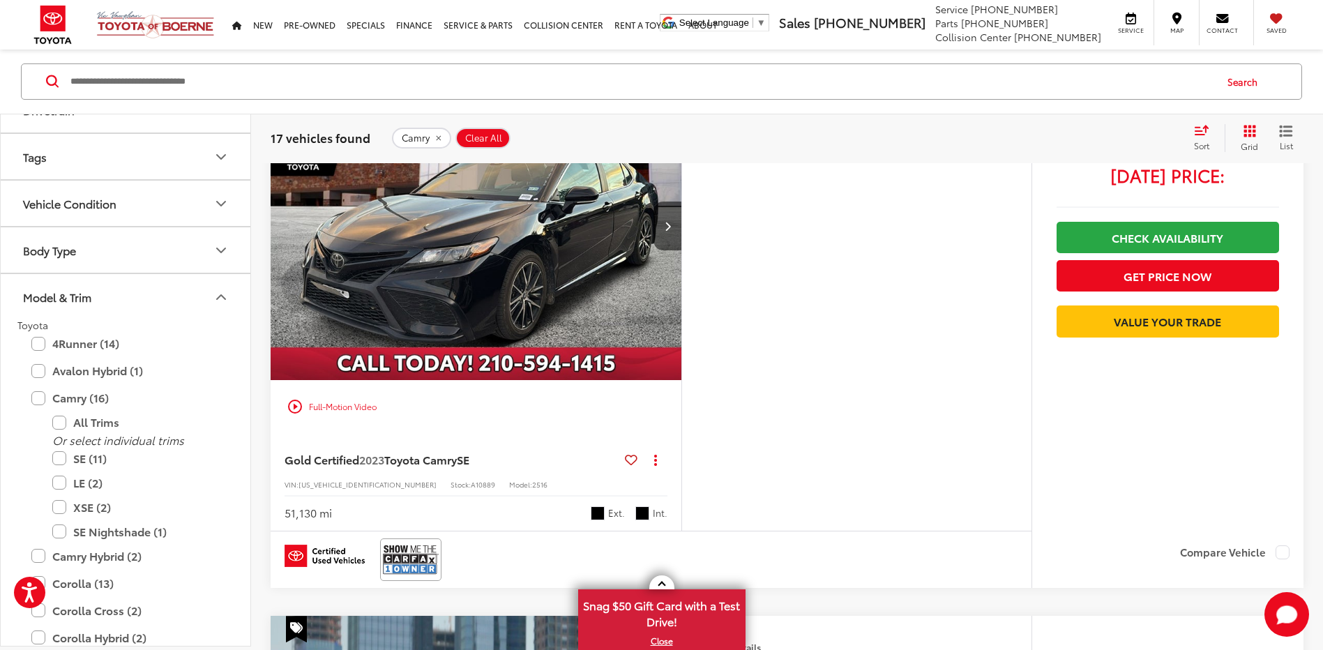
scroll to position [6418, 0]
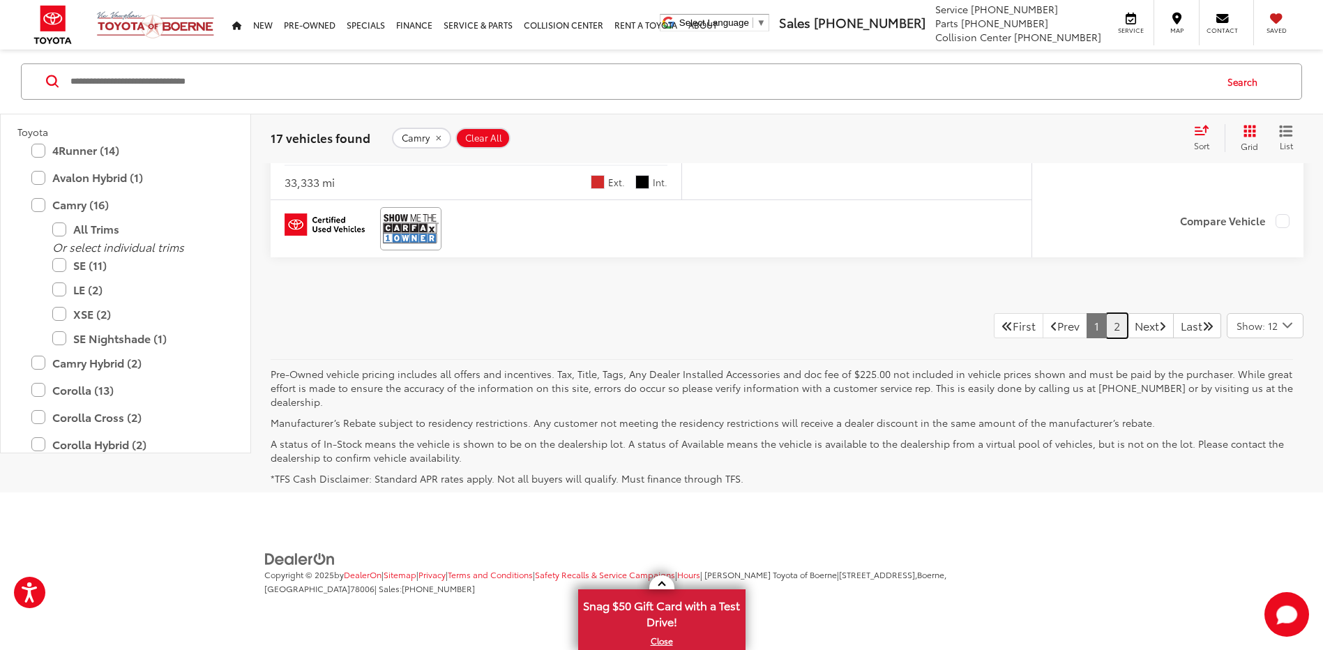
click at [1106, 330] on link "2" at bounding box center [1117, 325] width 22 height 25
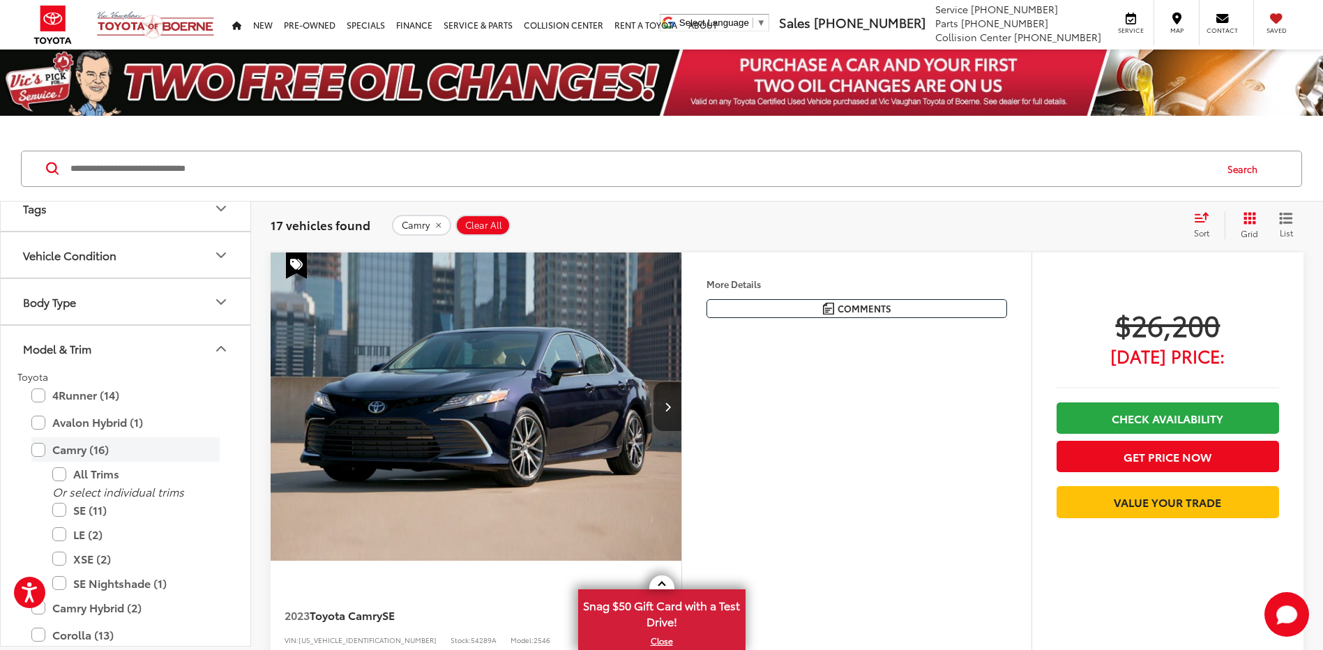
scroll to position [605, 0]
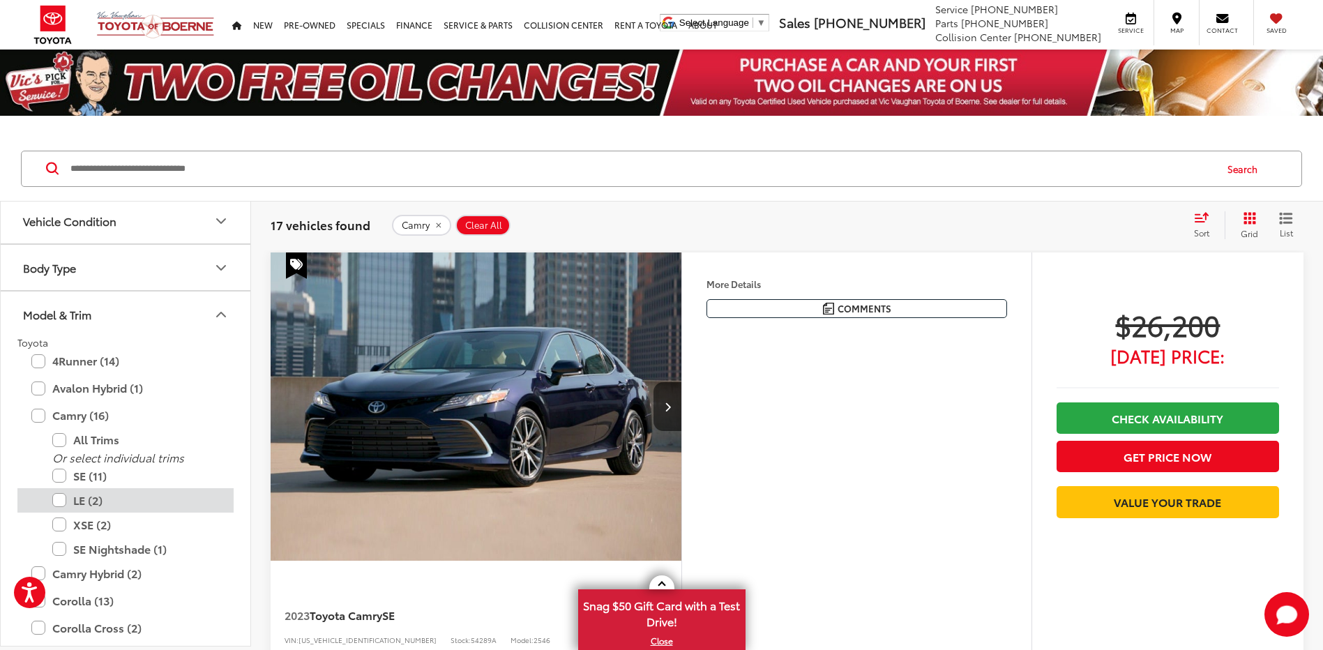
click at [57, 503] on label "LE (2)" at bounding box center [135, 500] width 167 height 24
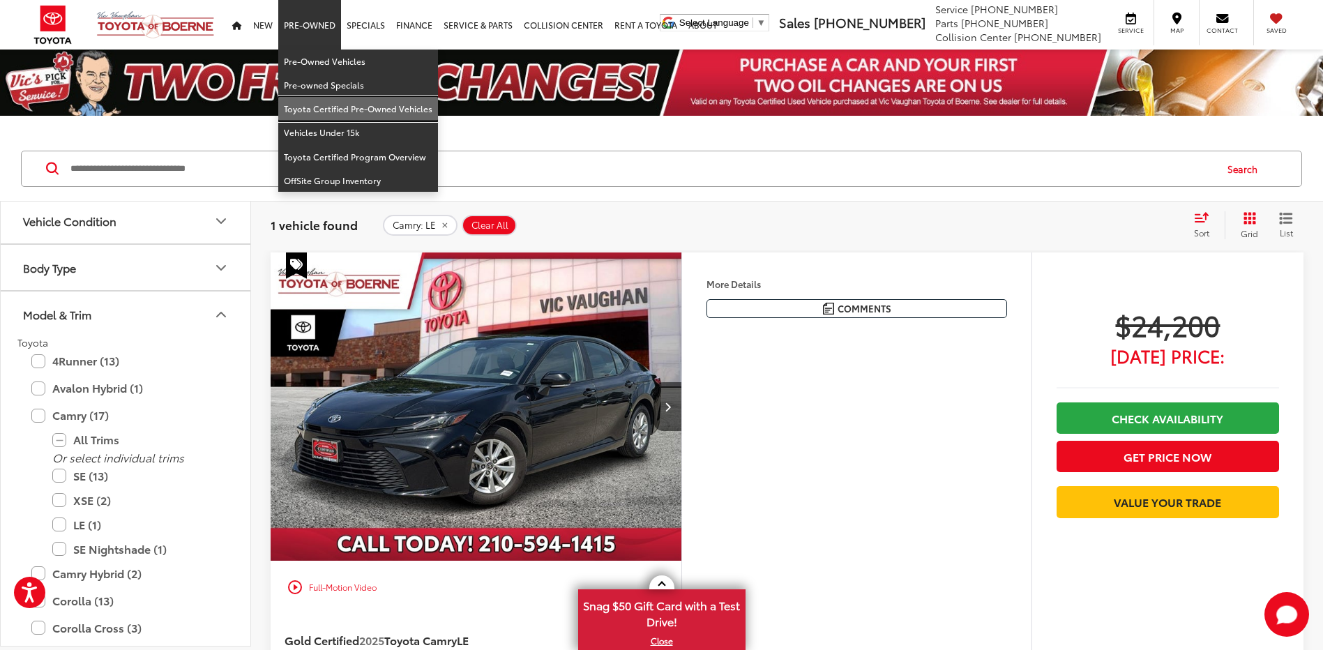
click at [345, 114] on link "Toyota Certified Pre-Owned Vehicles" at bounding box center [358, 109] width 160 height 24
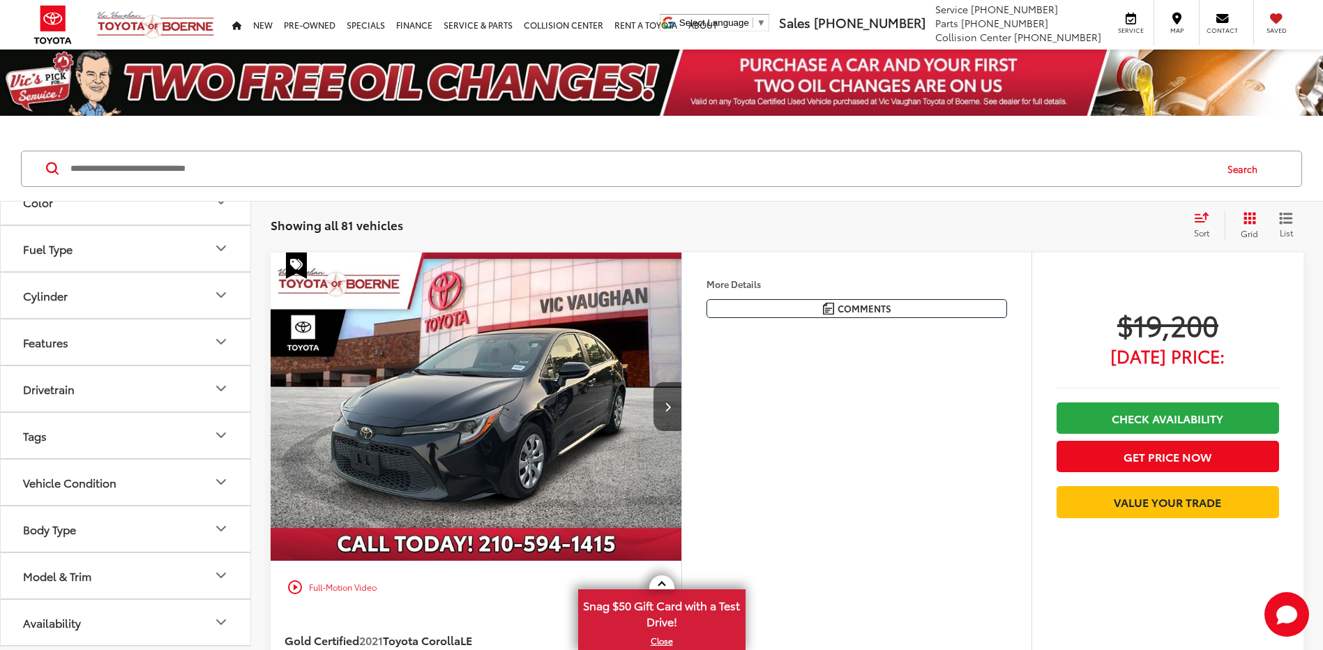
click at [110, 570] on button "Model & Trim" at bounding box center [126, 575] width 251 height 45
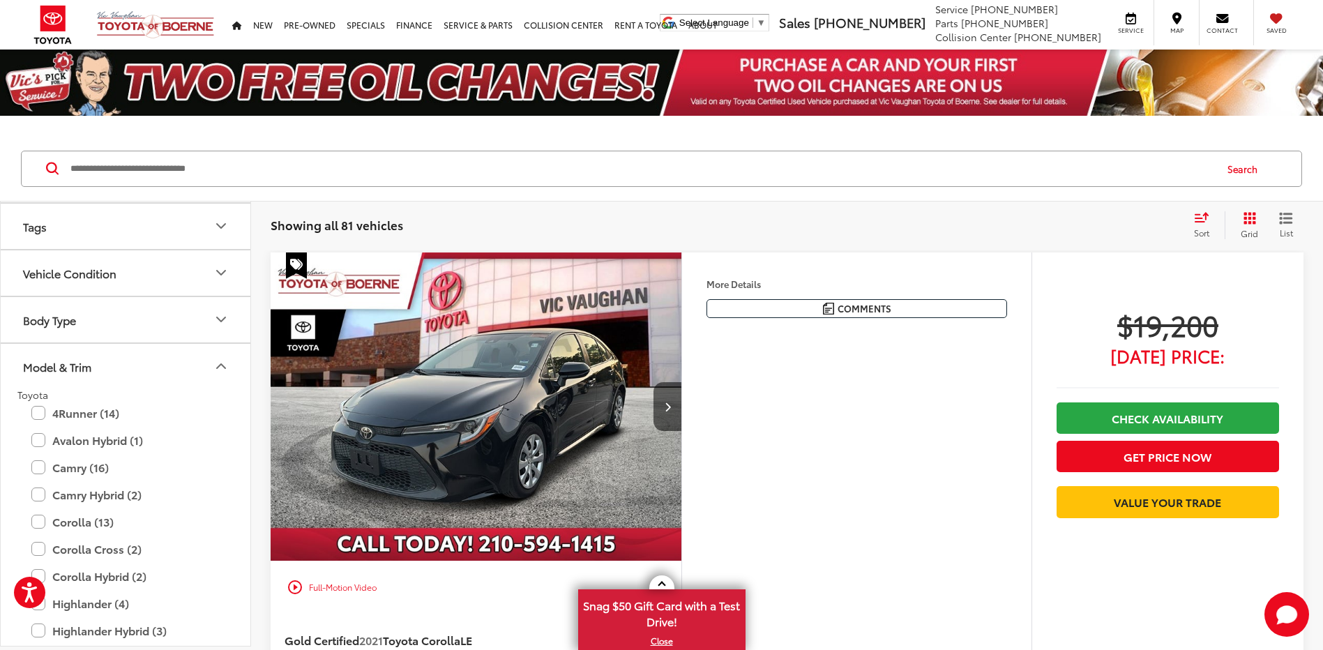
scroll to position [489, 0]
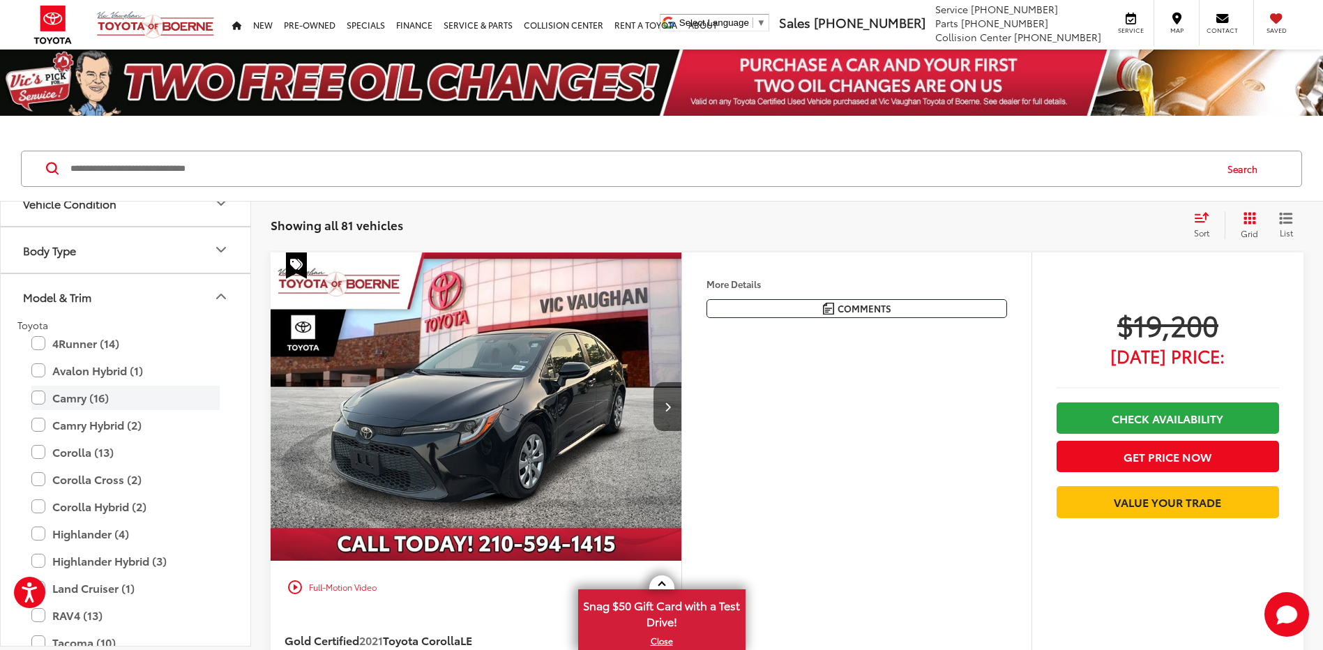
click at [61, 393] on label "Camry (16)" at bounding box center [125, 398] width 188 height 24
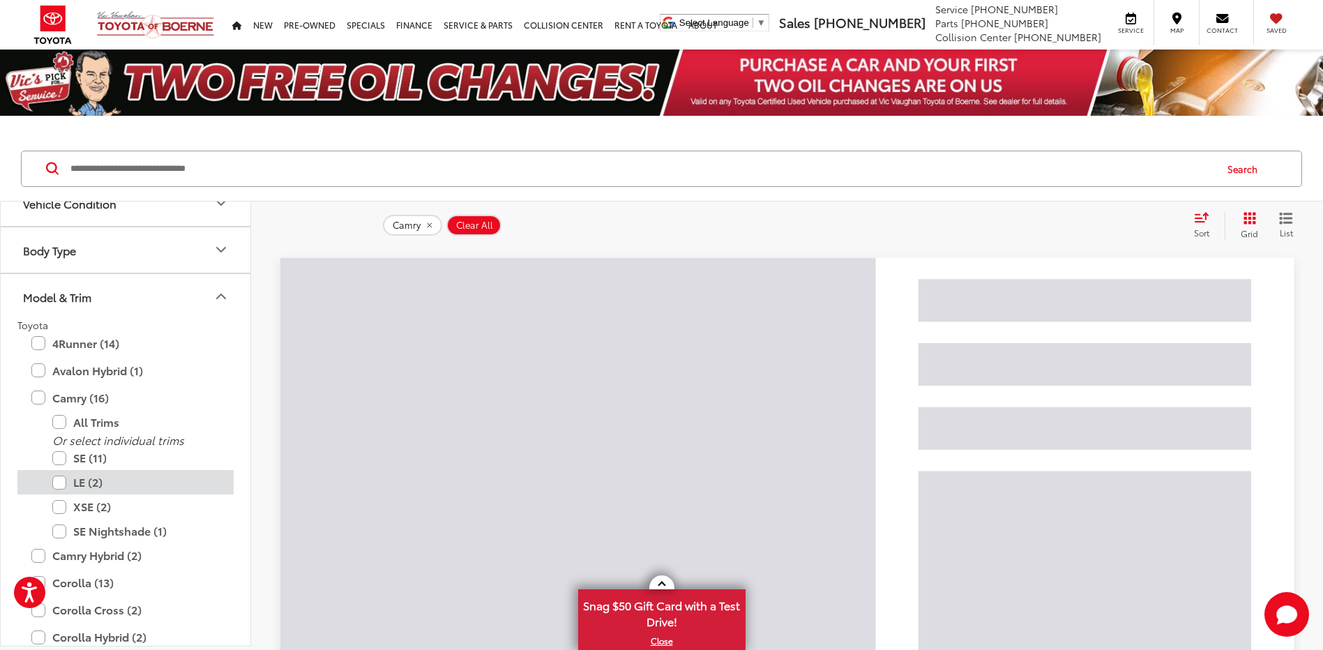
click at [89, 489] on label "LE (2)" at bounding box center [135, 482] width 167 height 24
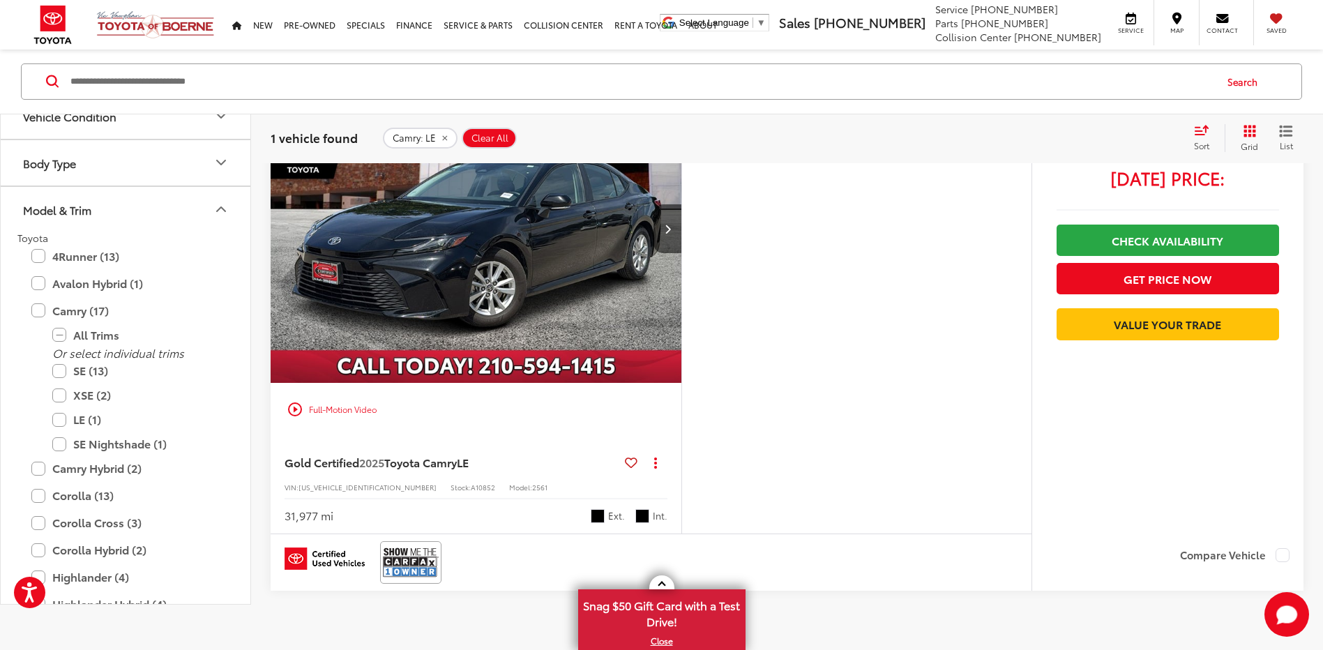
scroll to position [209, 0]
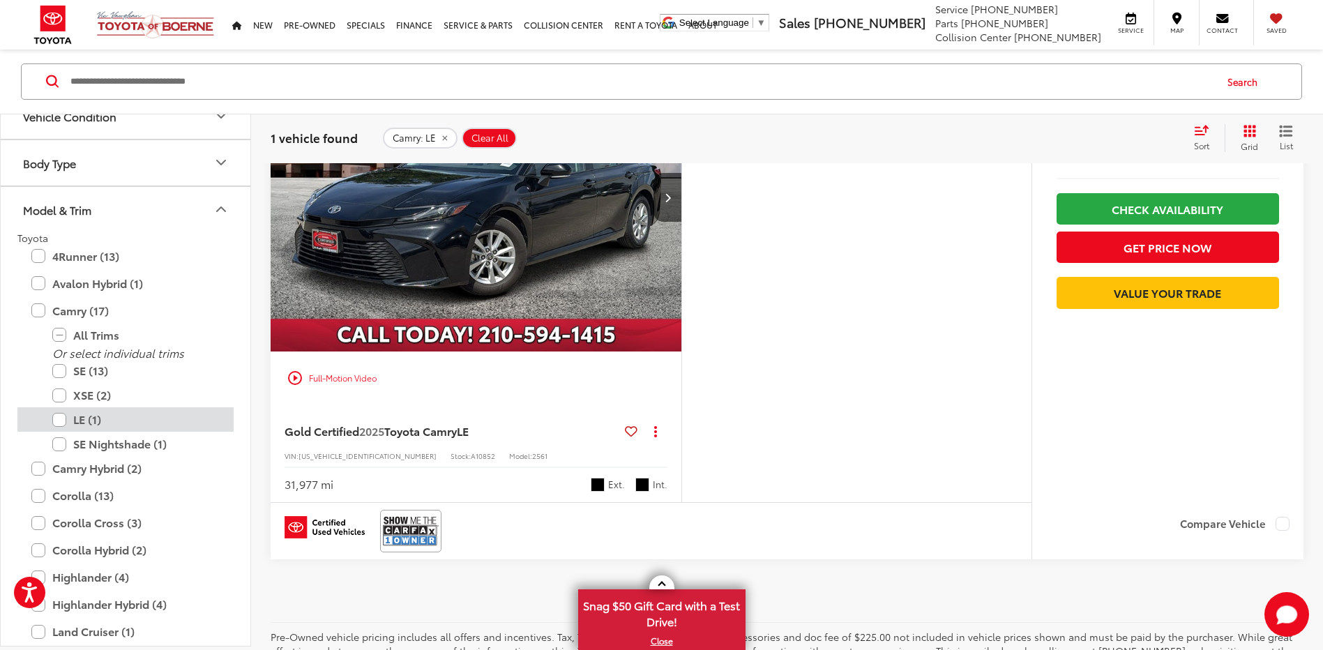
click at [87, 418] on label "LE (1)" at bounding box center [135, 420] width 167 height 24
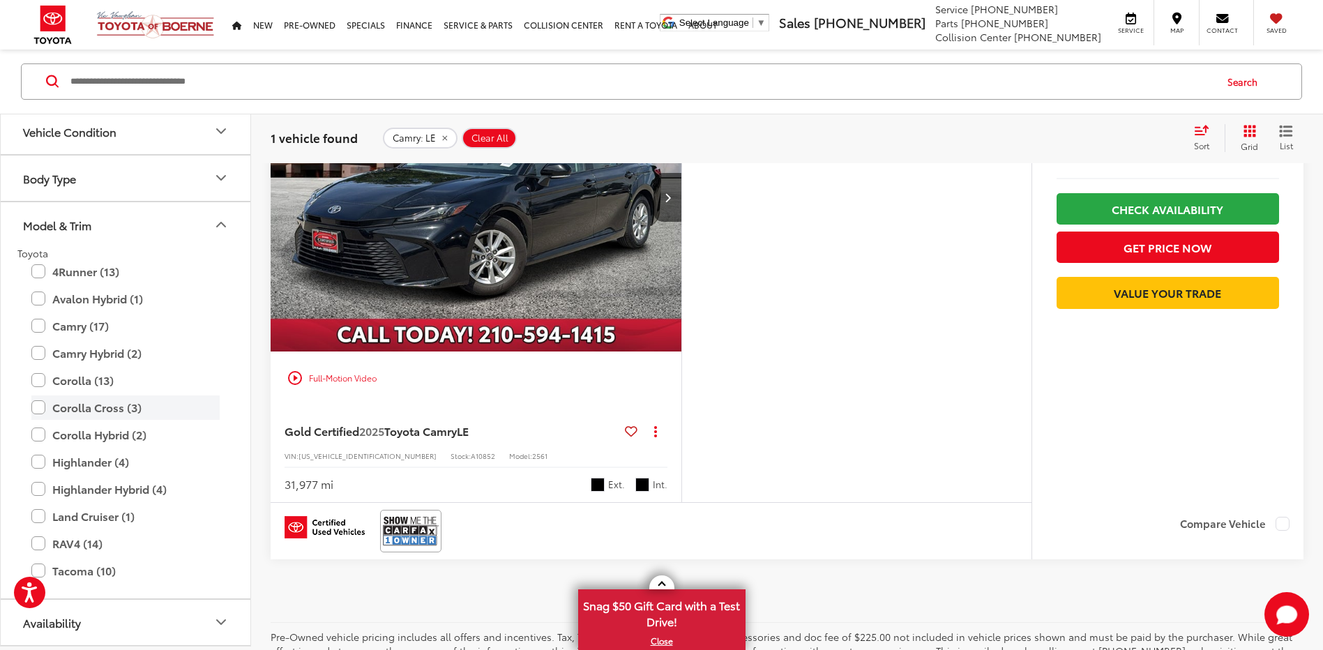
scroll to position [473, 0]
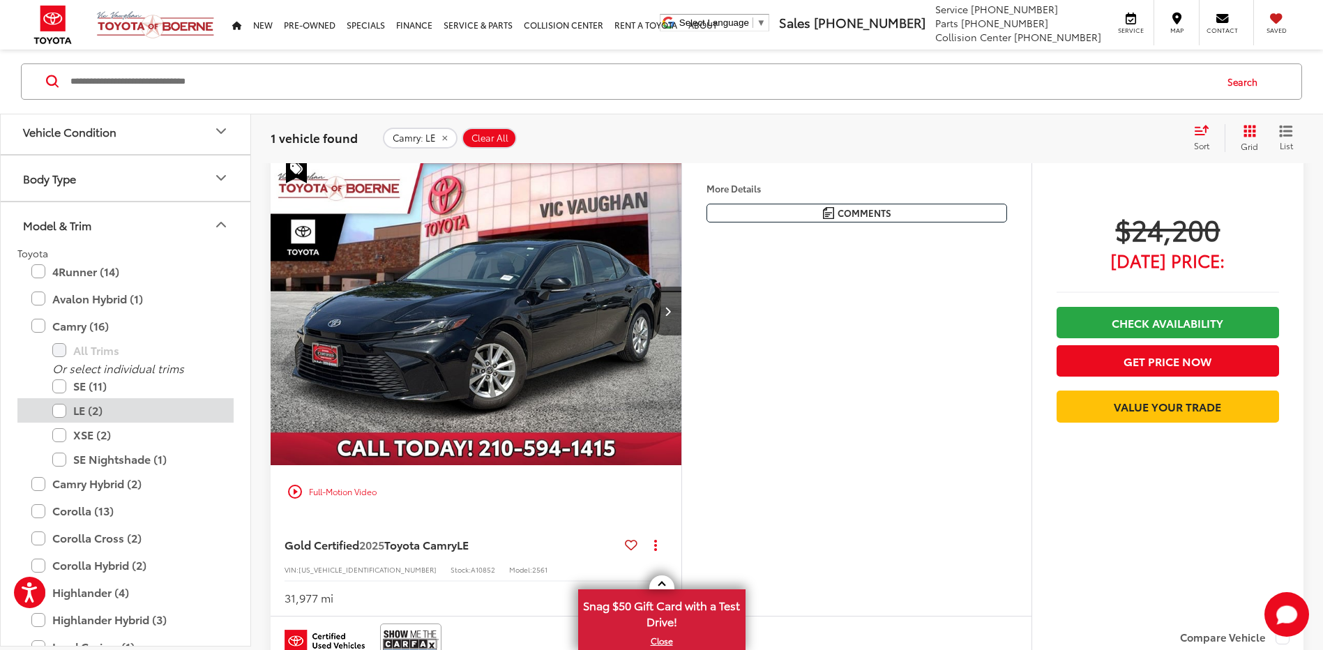
scroll to position [87, 0]
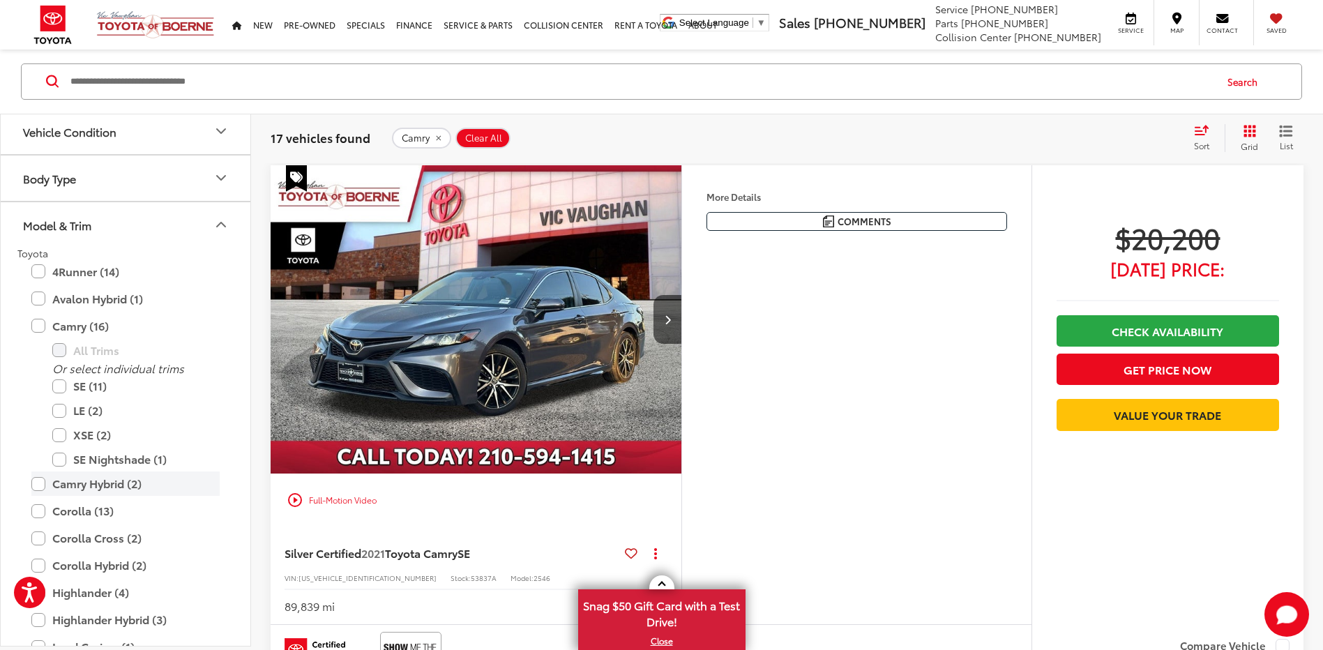
click at [104, 484] on label "Camry Hybrid (2)" at bounding box center [125, 484] width 188 height 24
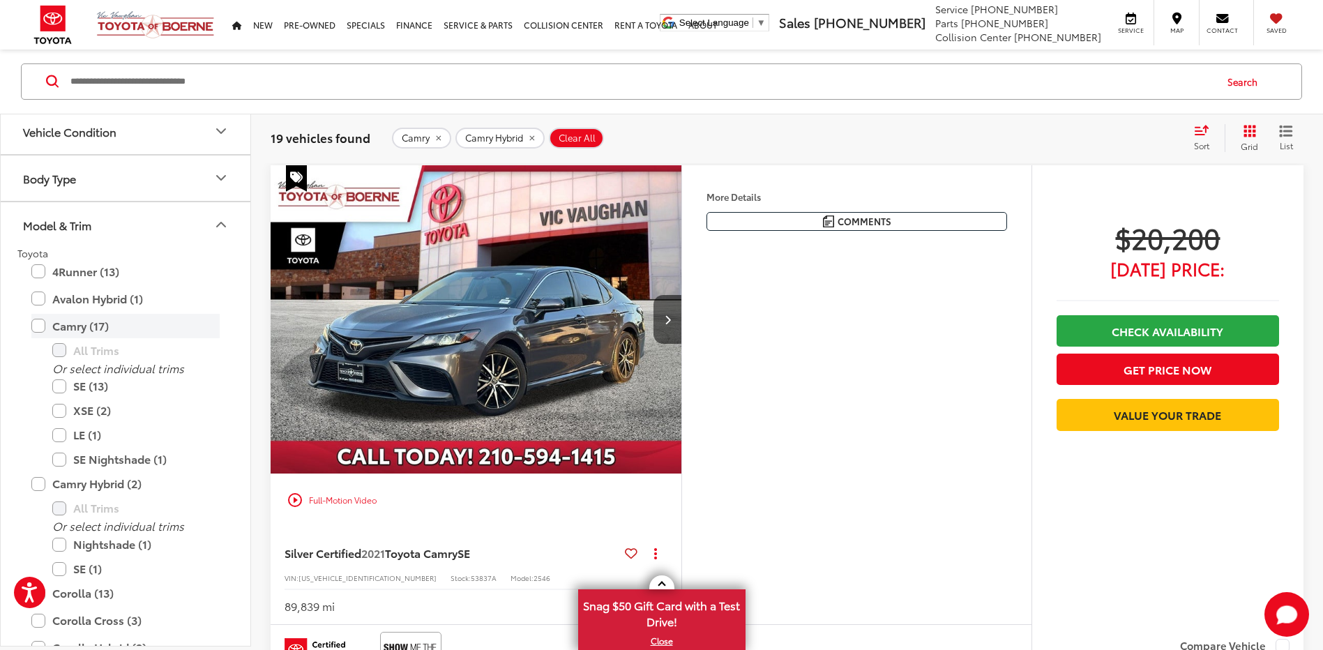
click at [143, 326] on label "Camry (17)" at bounding box center [125, 326] width 188 height 24
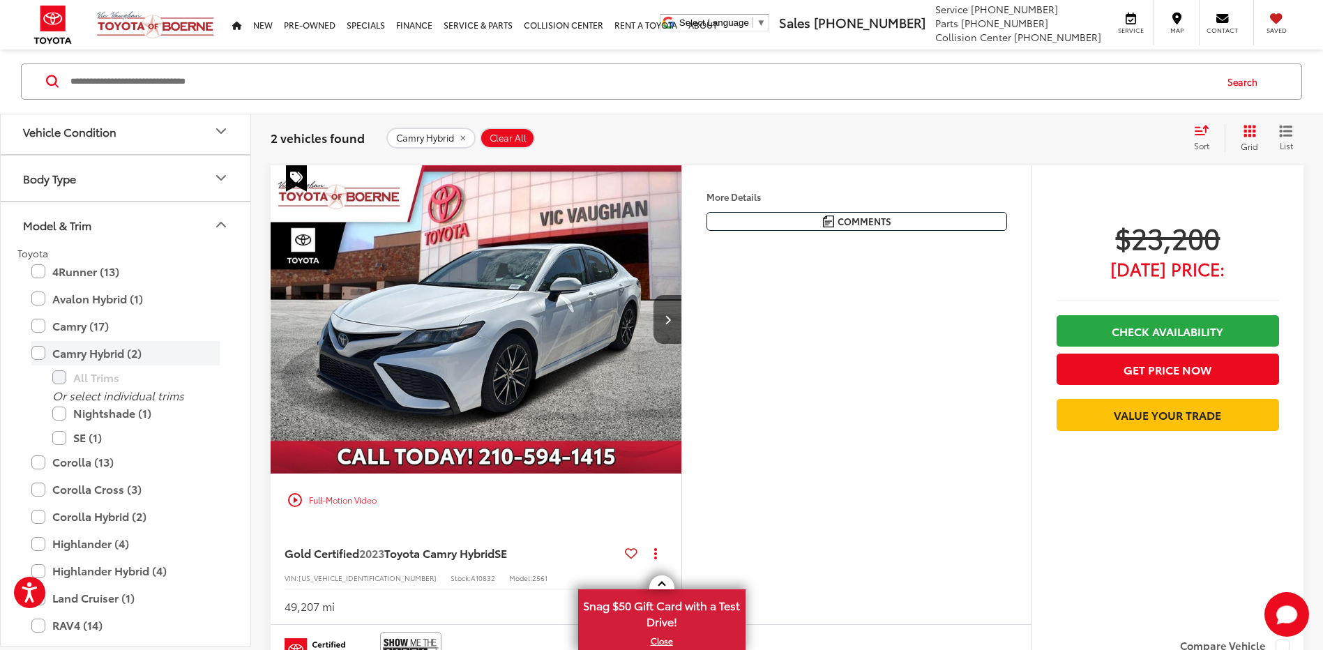
click at [138, 351] on label "Camry Hybrid (2)" at bounding box center [125, 353] width 188 height 24
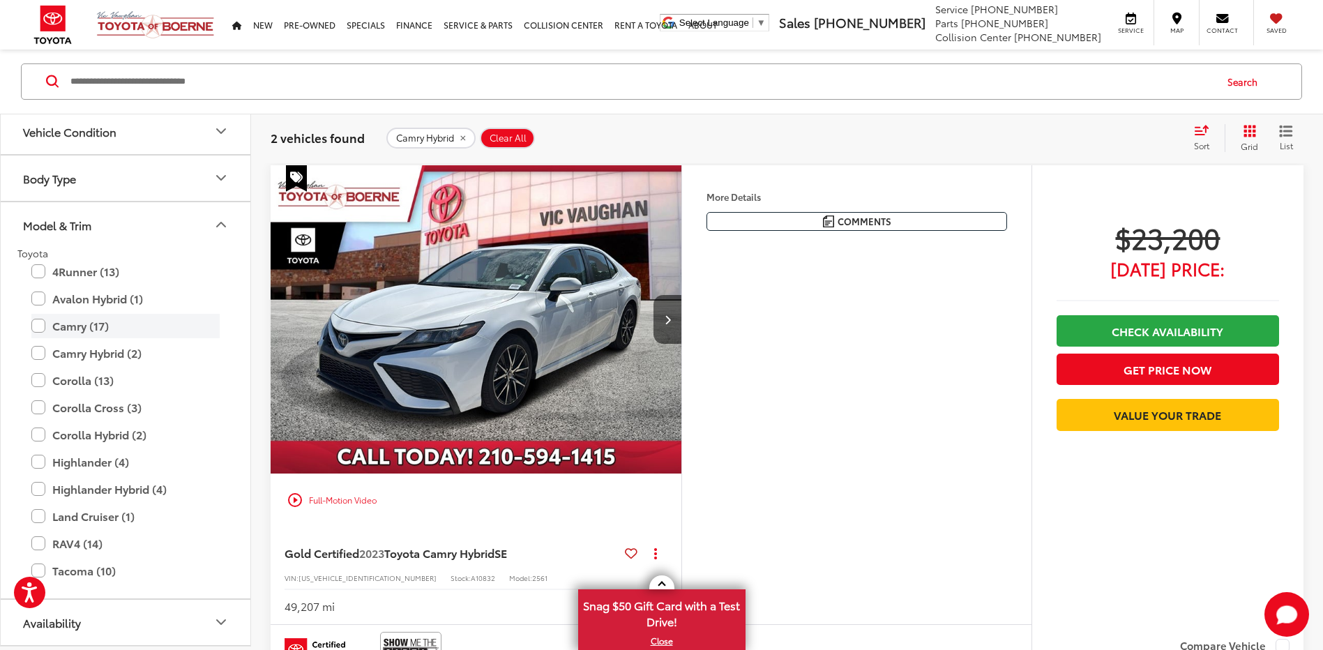
click at [144, 335] on label "Camry (17)" at bounding box center [125, 326] width 188 height 24
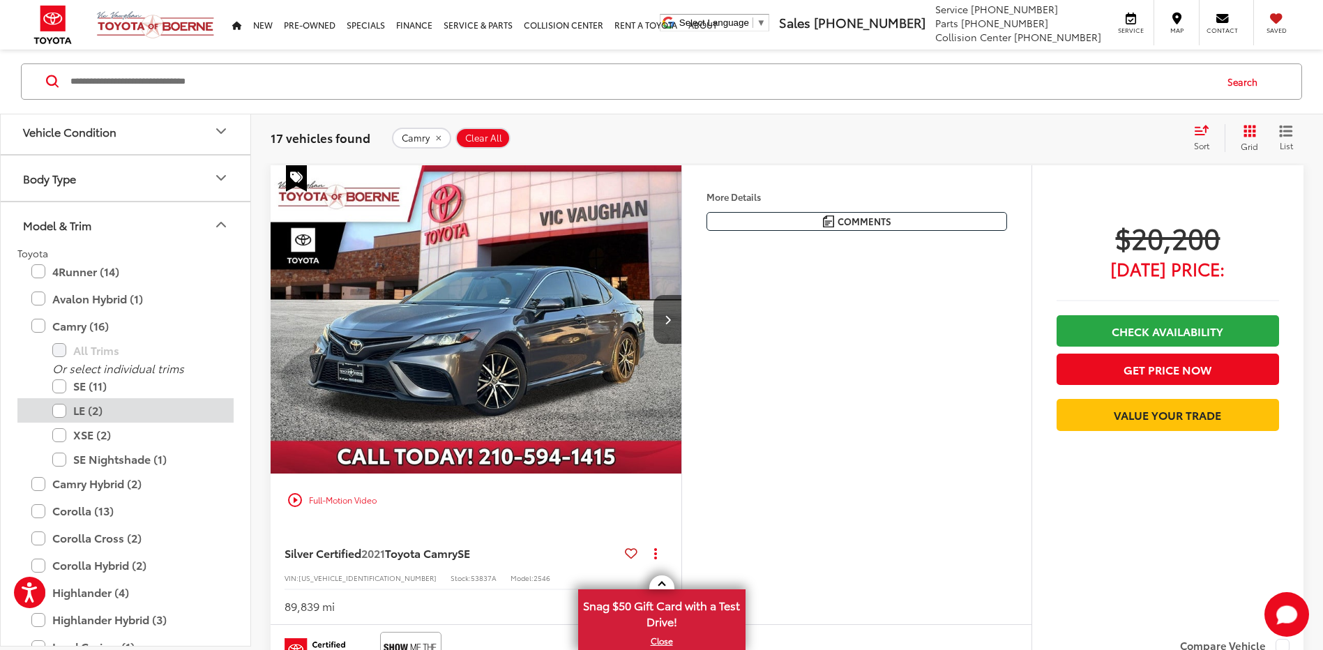
click at [87, 411] on label "LE (2)" at bounding box center [135, 411] width 167 height 24
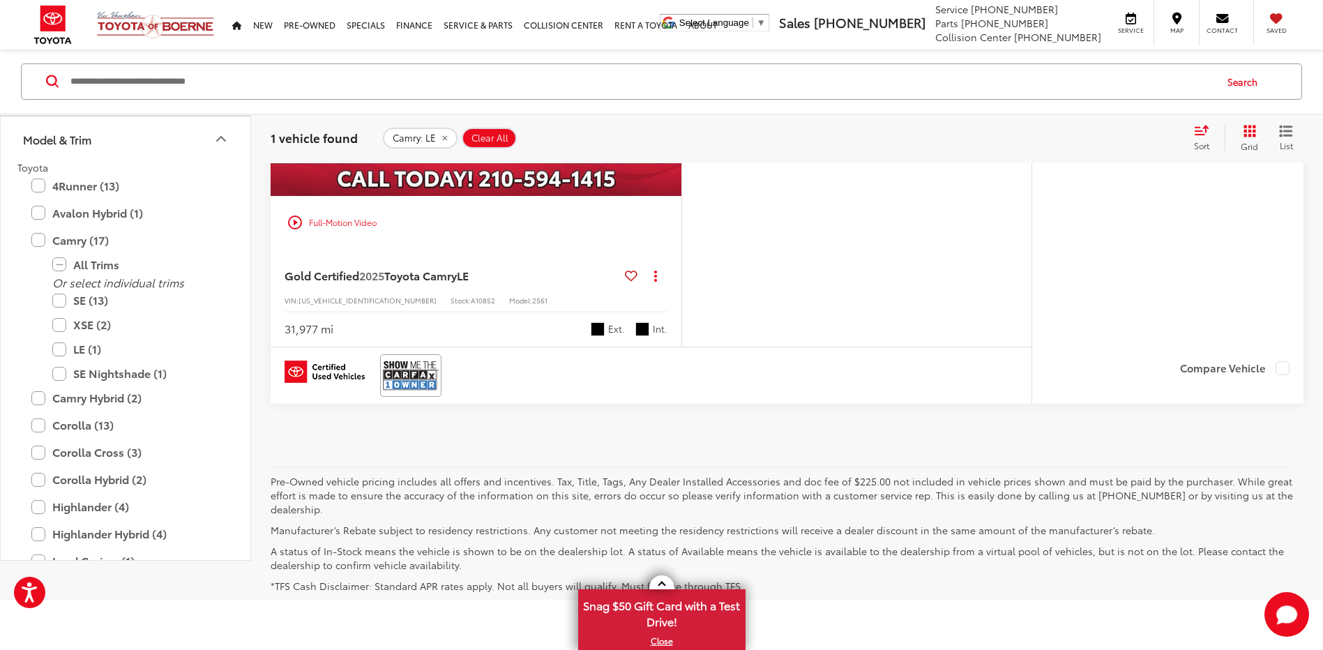
scroll to position [473, 0]
